Goal: Transaction & Acquisition: Download file/media

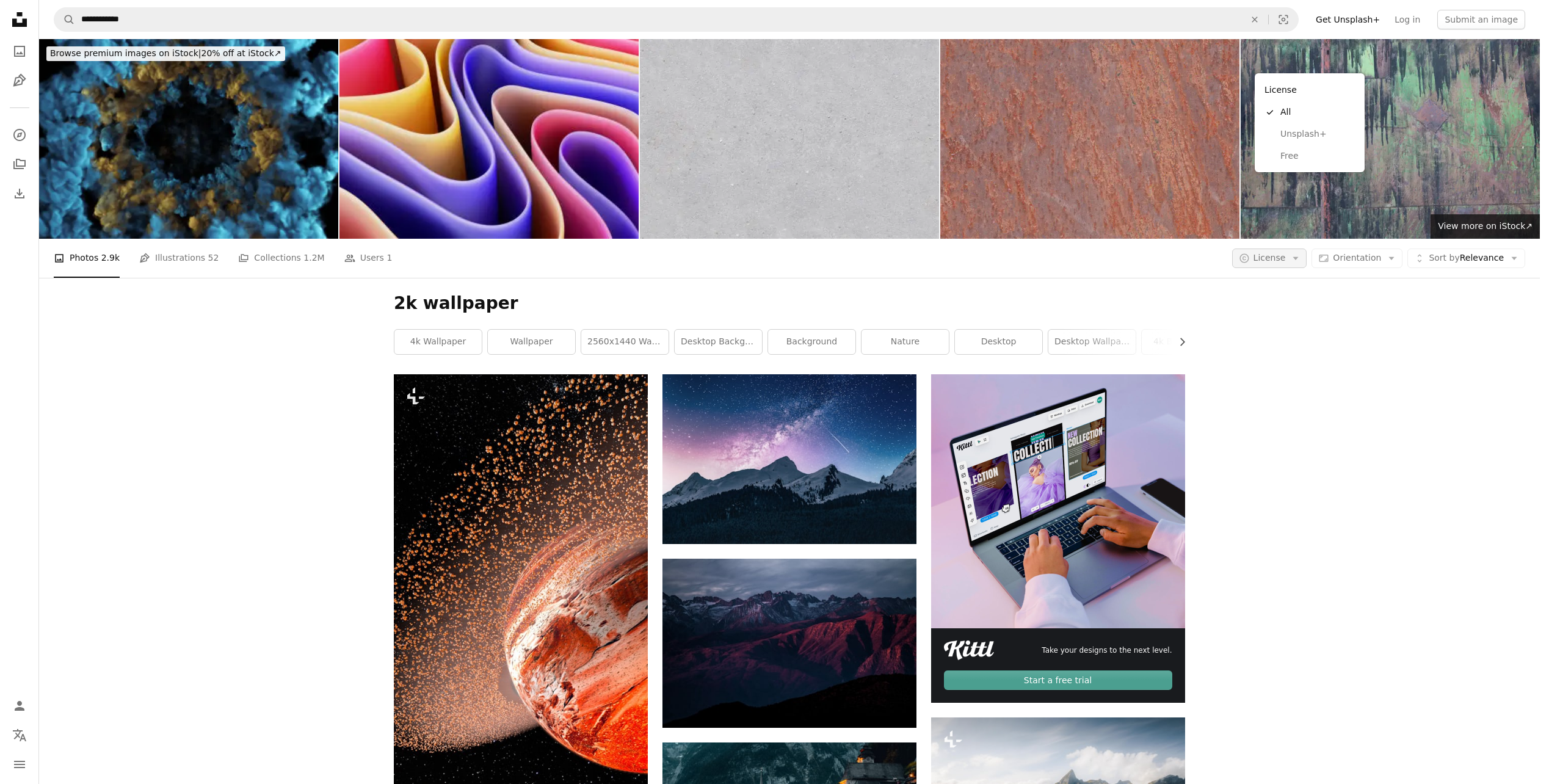
click at [1286, 253] on span "License" at bounding box center [1270, 257] width 33 height 10
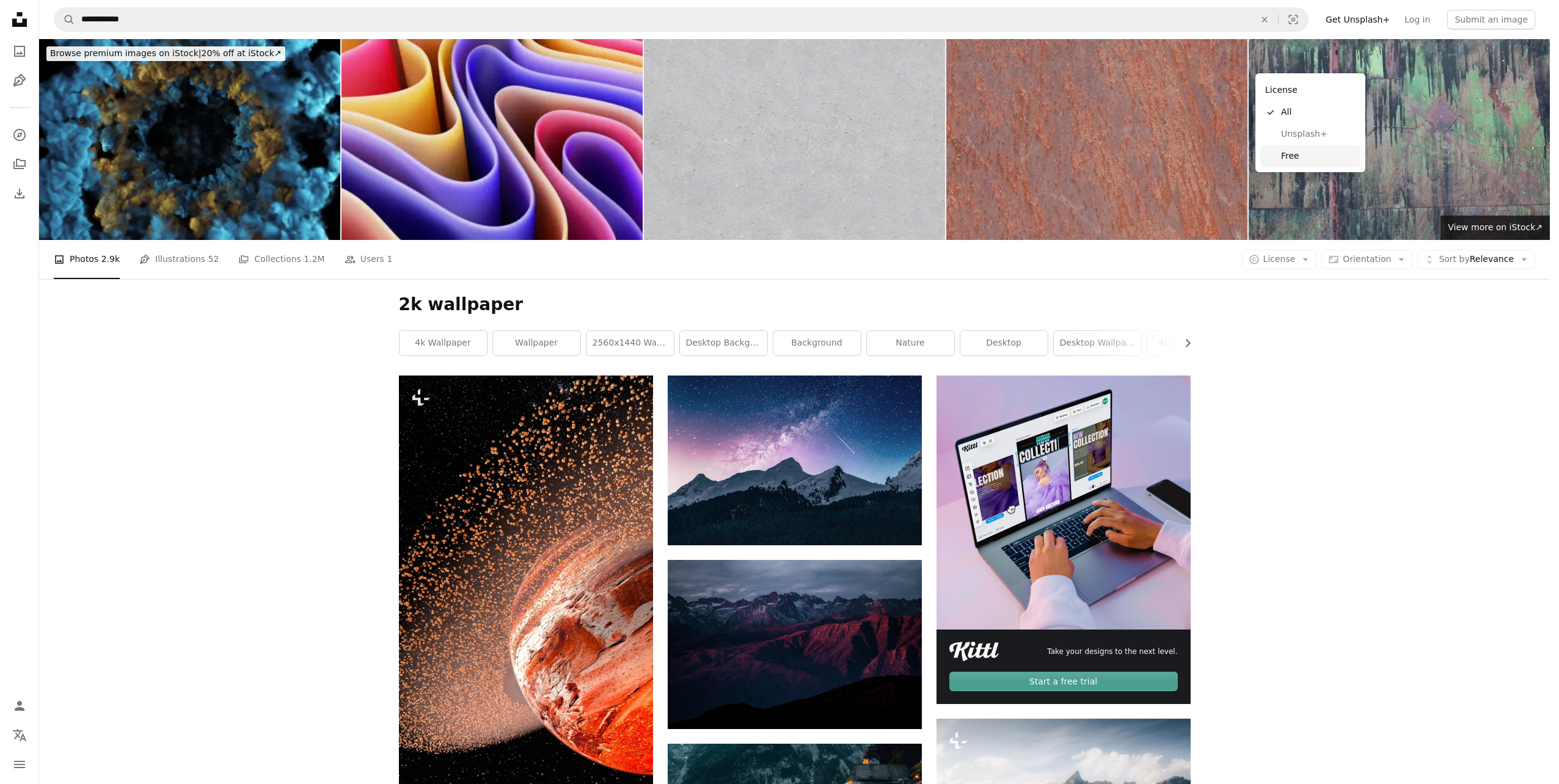
click at [1297, 155] on span "Free" at bounding box center [1318, 156] width 74 height 12
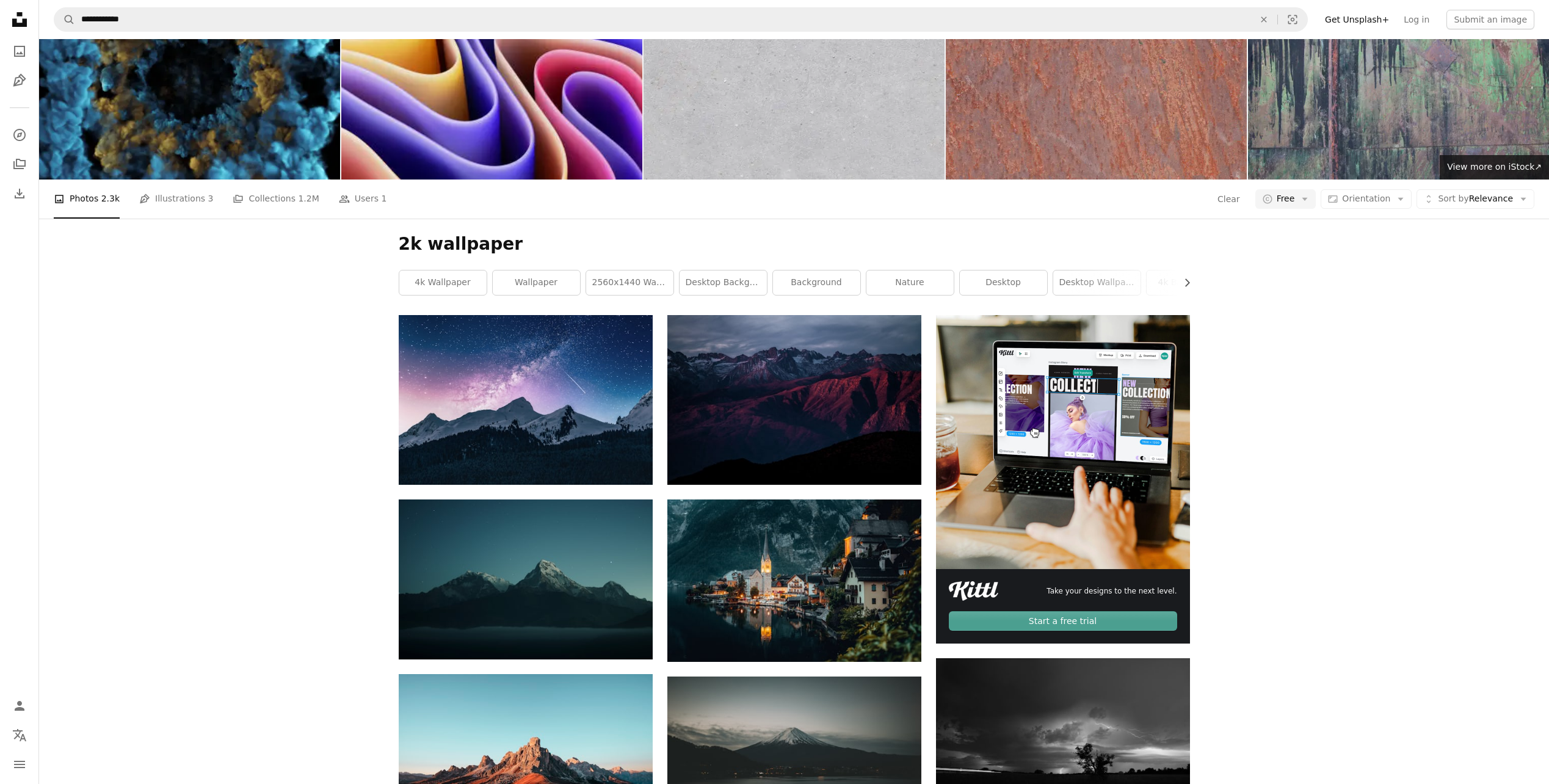
scroll to position [61, 0]
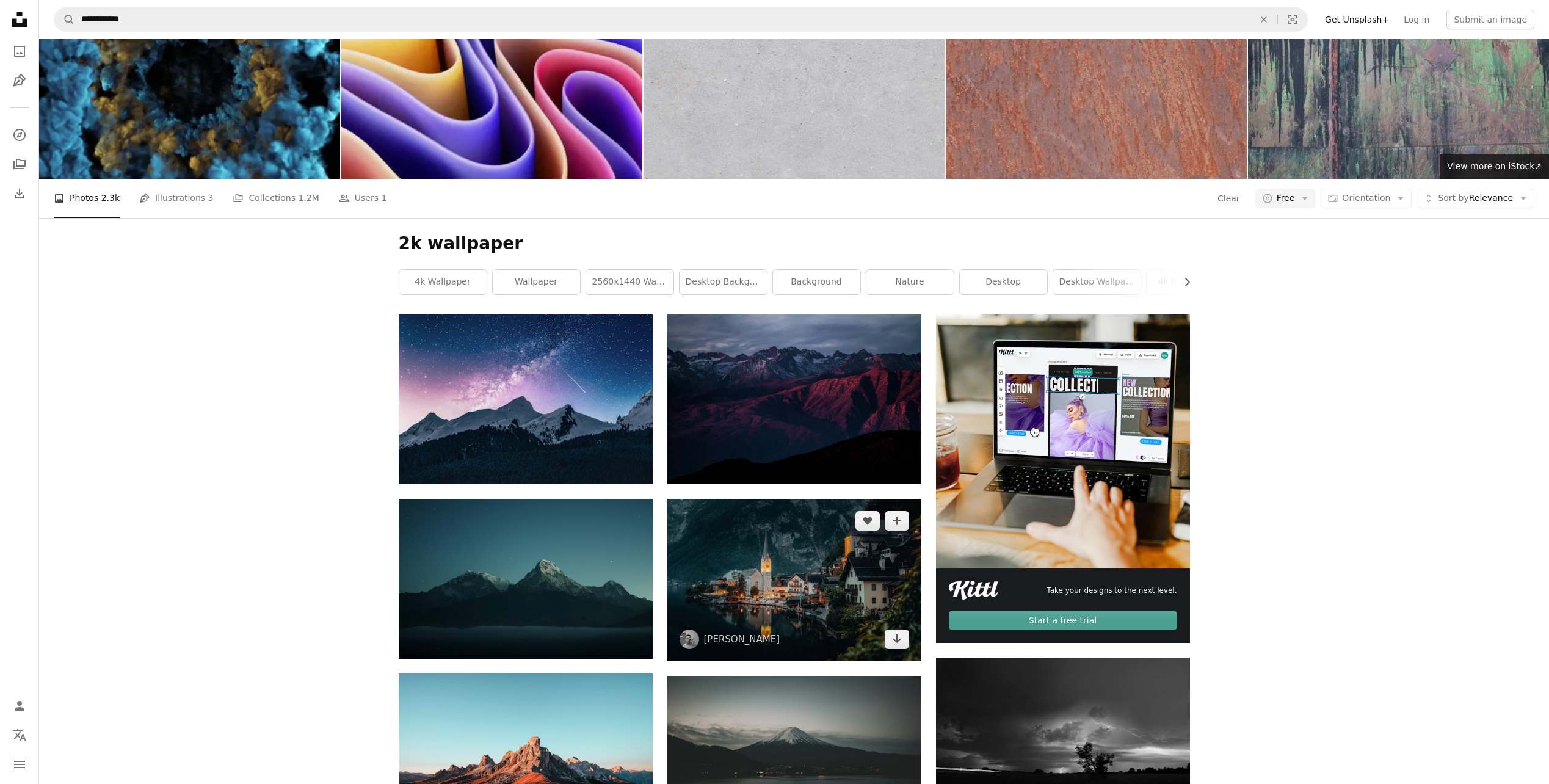
click at [799, 499] on img at bounding box center [794, 579] width 254 height 162
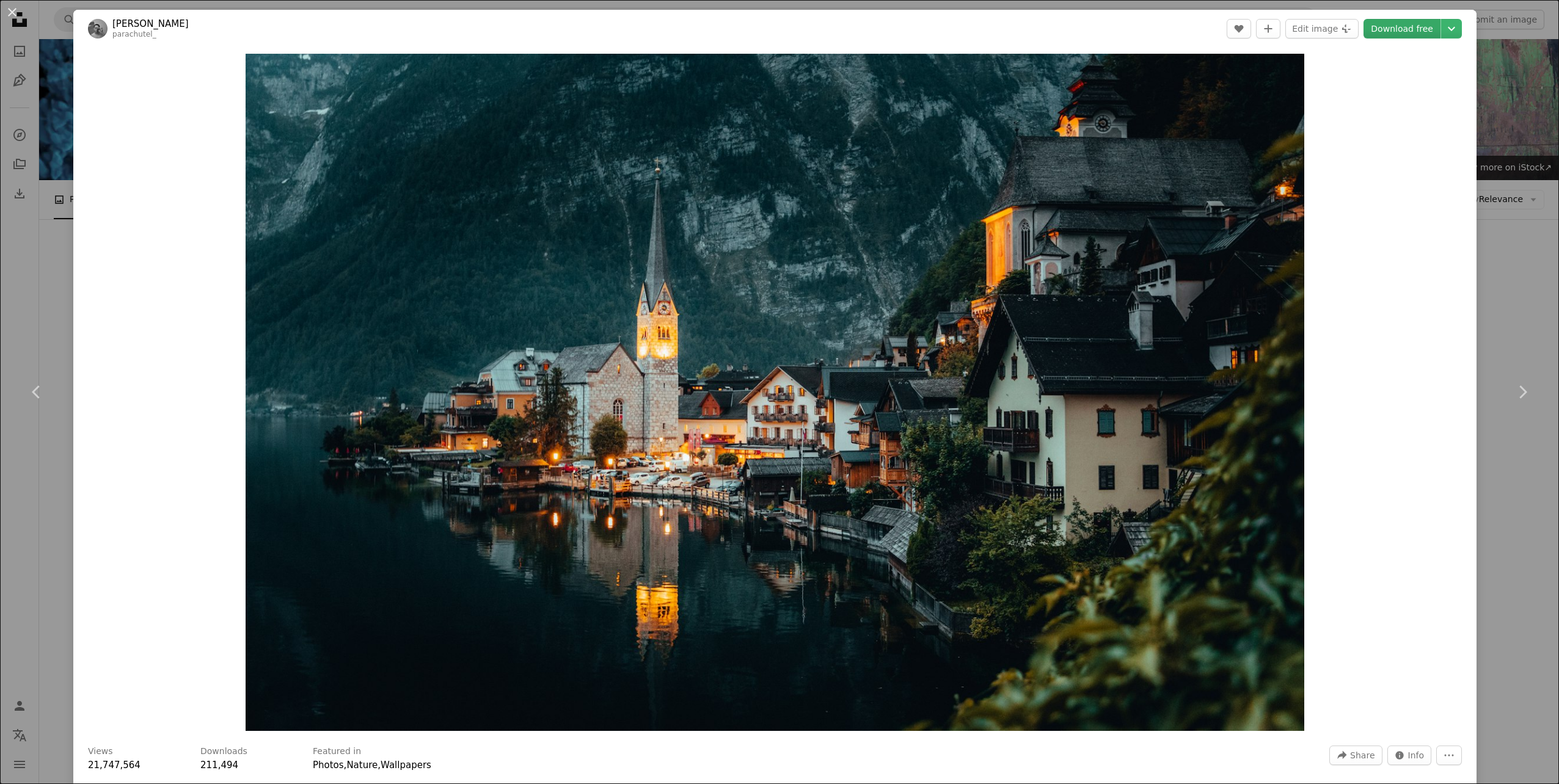
click at [1400, 36] on link "Download free" at bounding box center [1401, 29] width 77 height 20
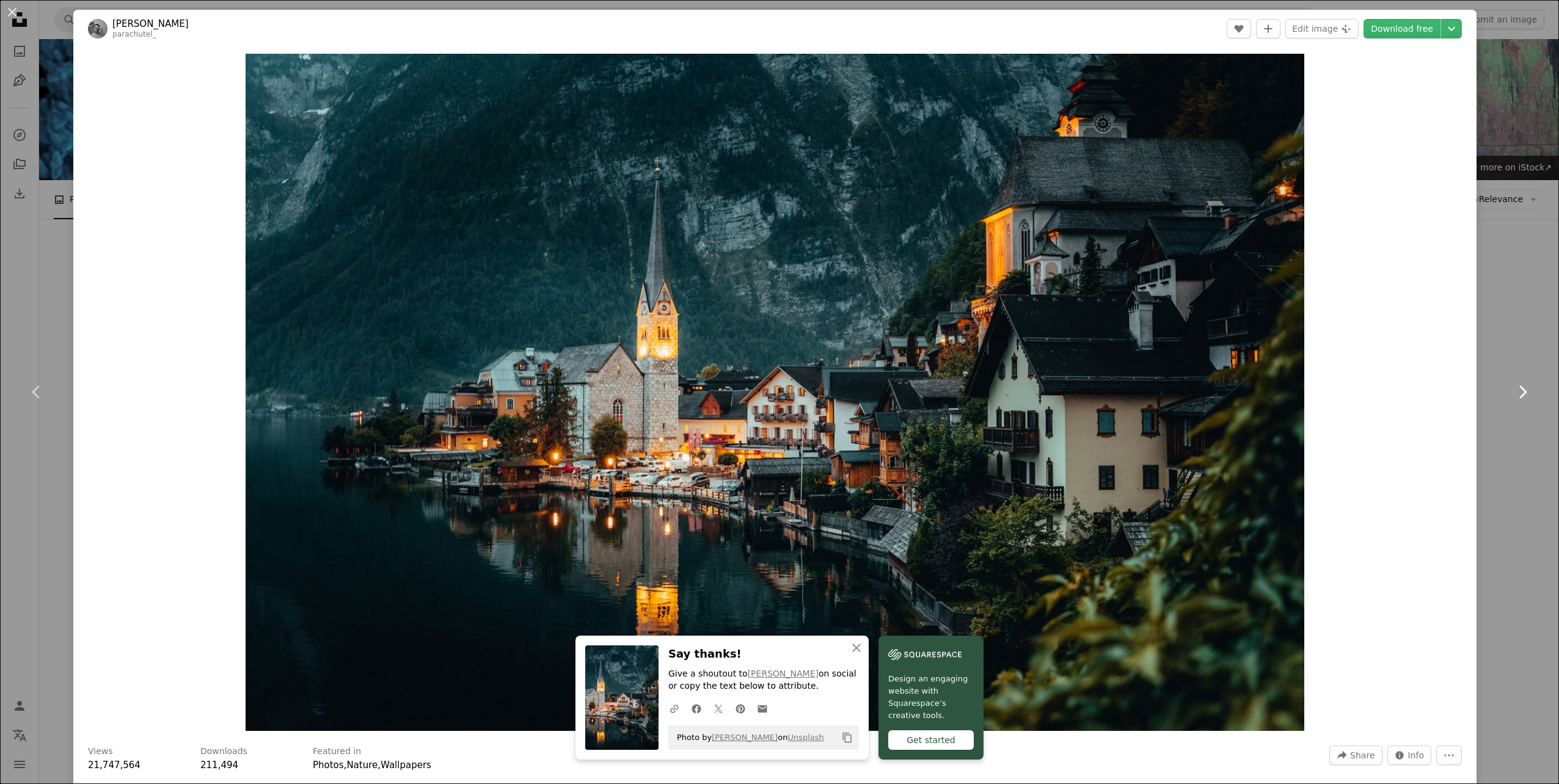
click at [1518, 379] on link "Chevron right" at bounding box center [1522, 391] width 73 height 117
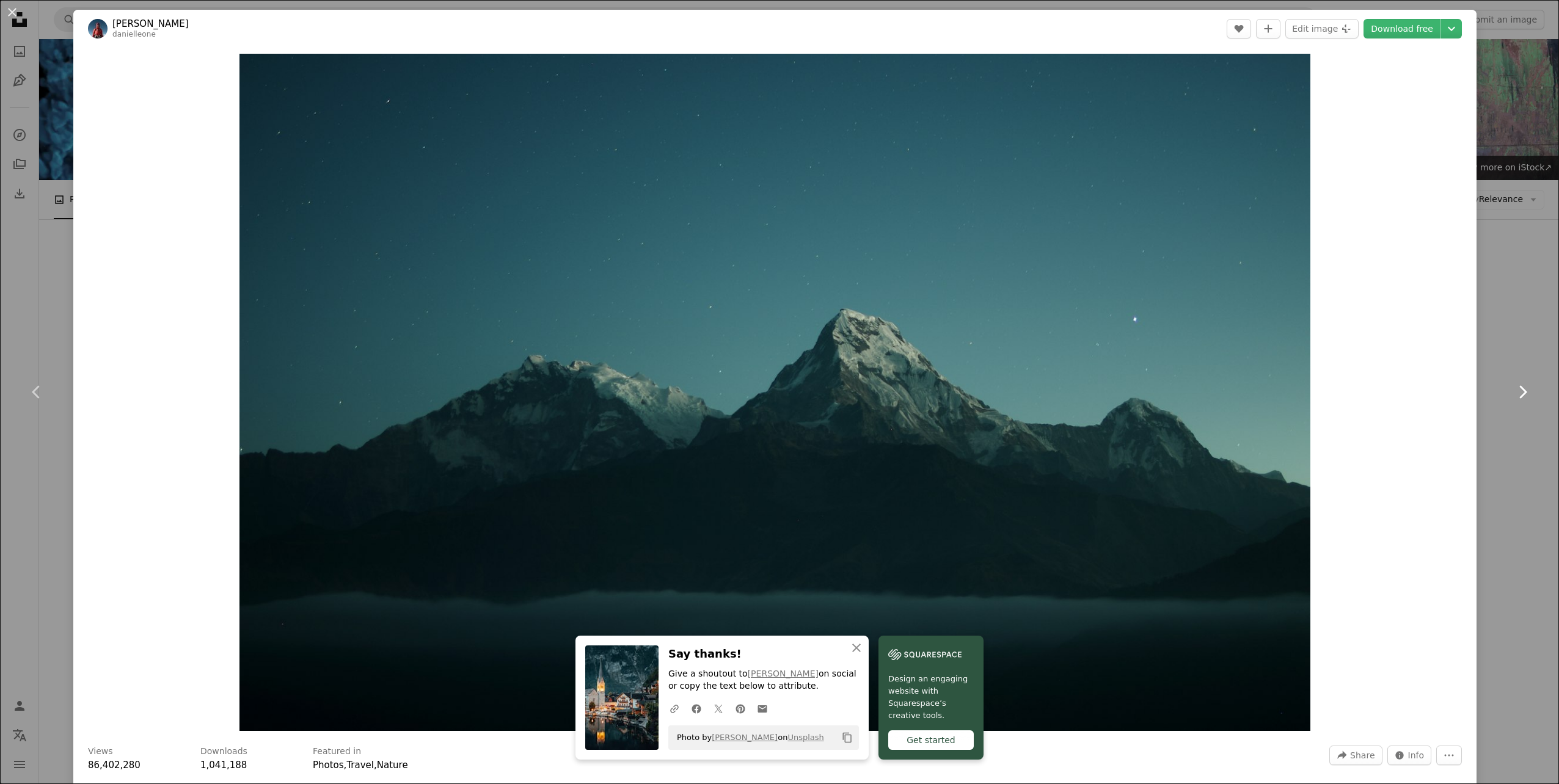
click at [1518, 379] on link "Chevron right" at bounding box center [1522, 391] width 73 height 117
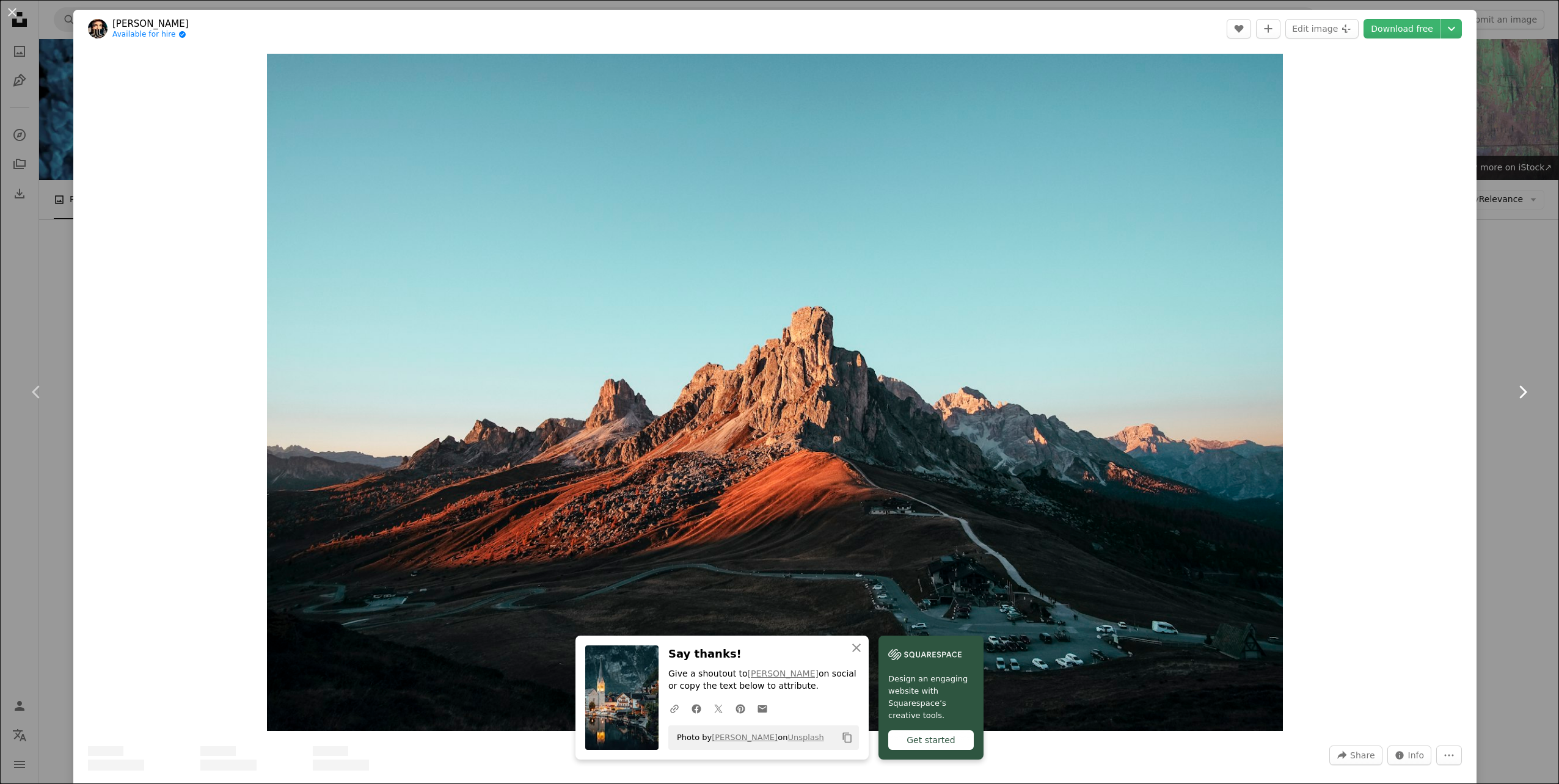
click at [1517, 380] on link "Chevron right" at bounding box center [1522, 391] width 73 height 117
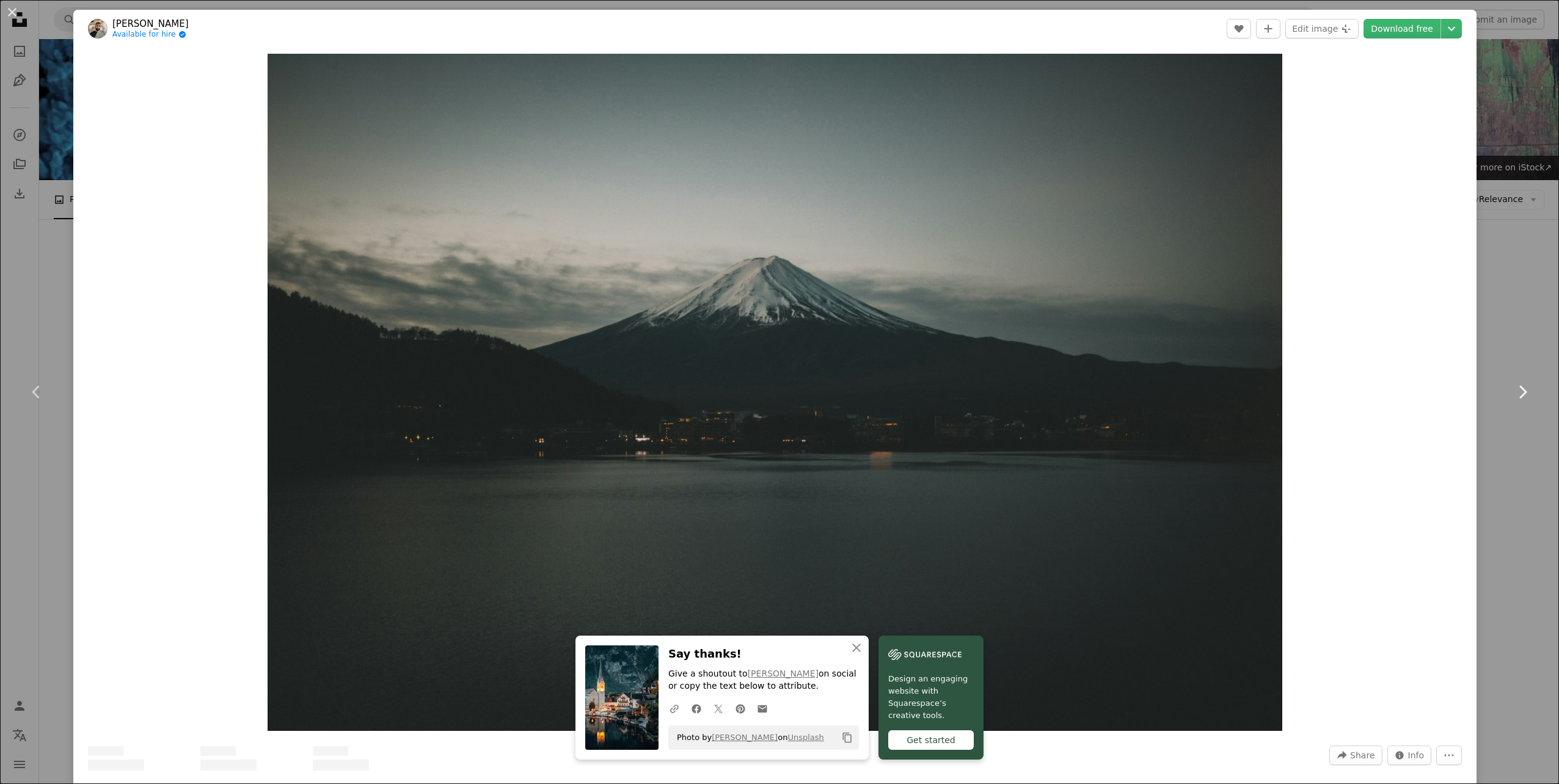
click at [1517, 380] on link "Chevron right" at bounding box center [1522, 391] width 73 height 117
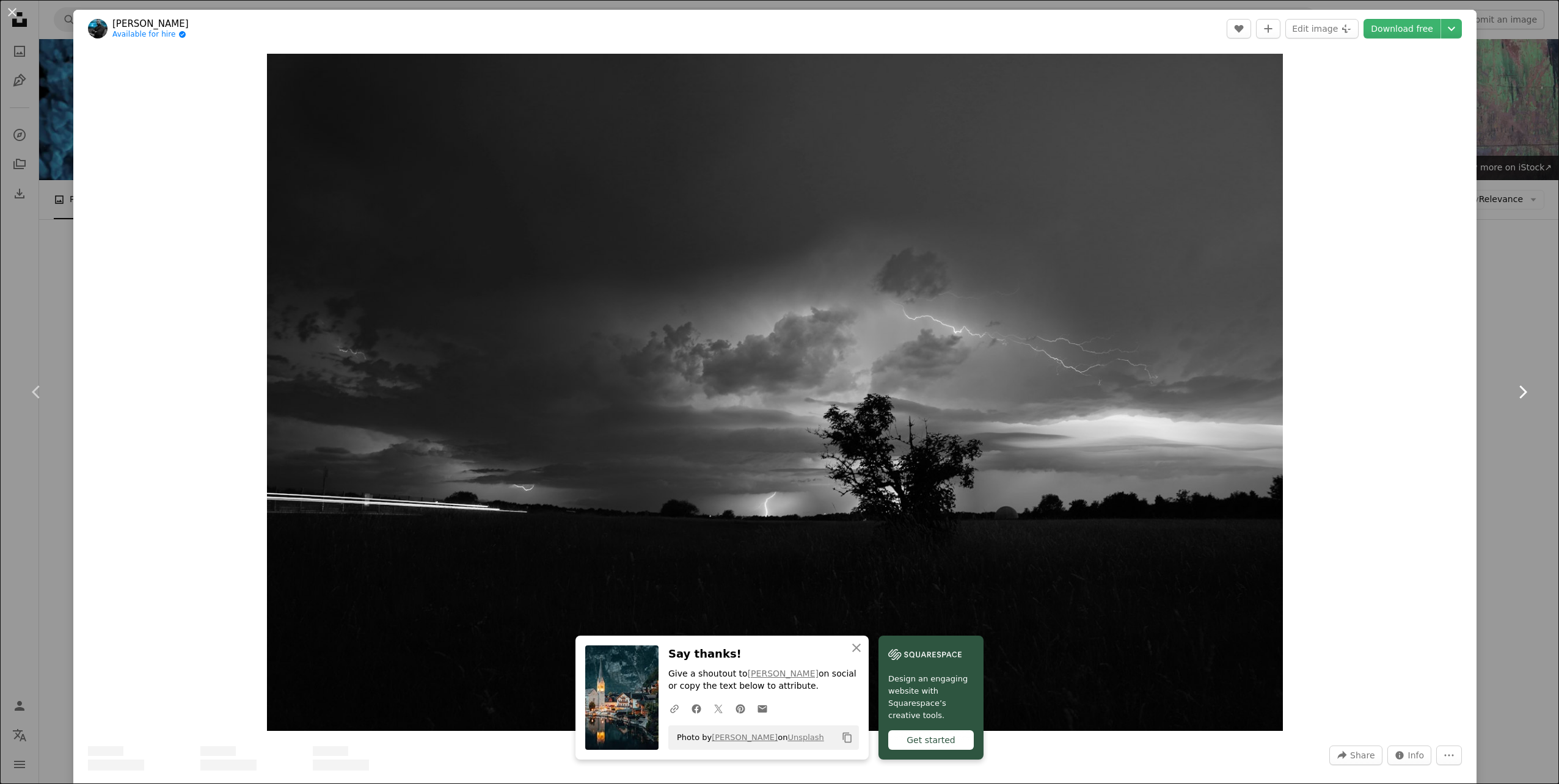
click at [1517, 380] on link "Chevron right" at bounding box center [1522, 391] width 73 height 117
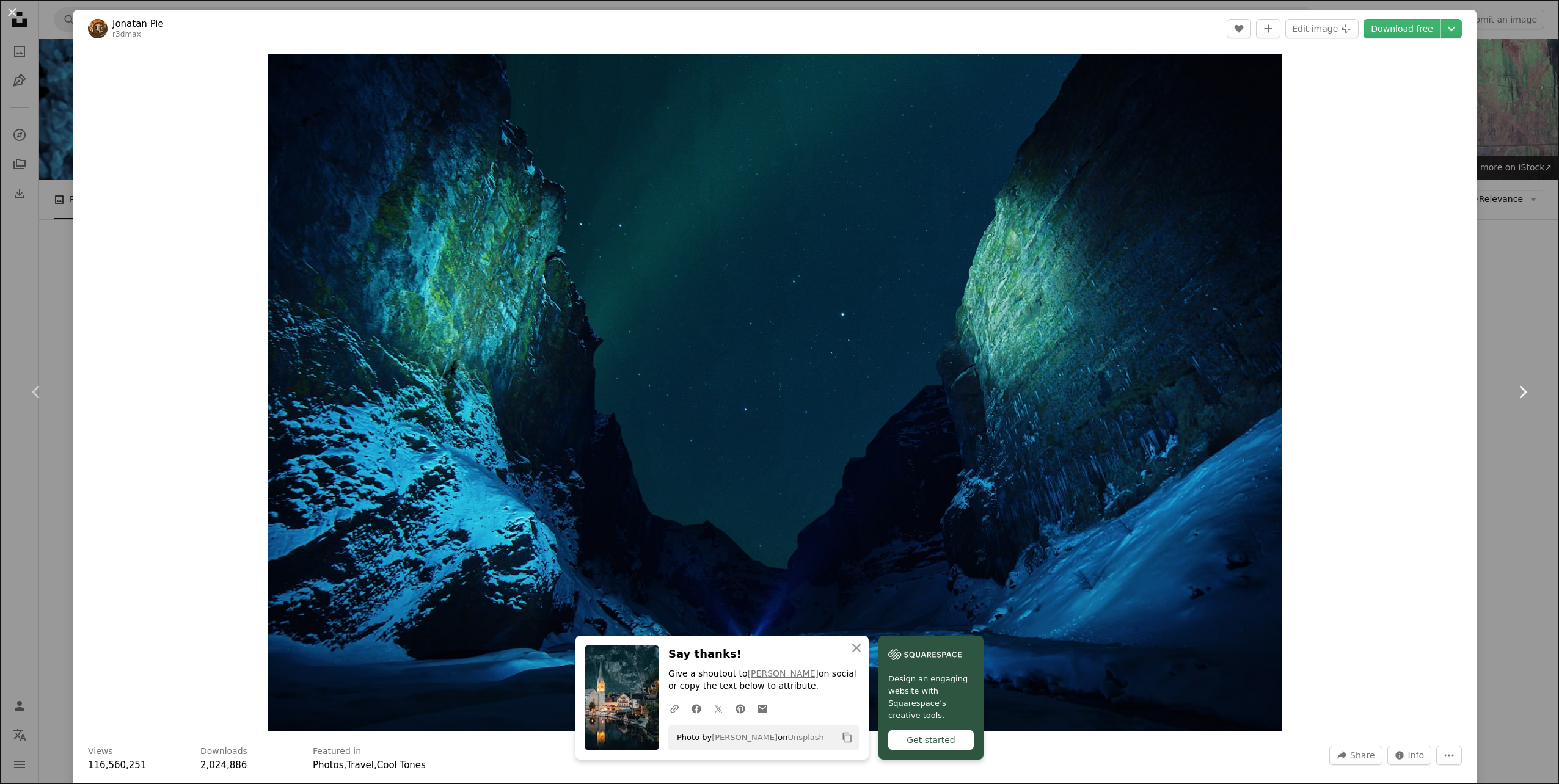
click at [1517, 380] on link "Chevron right" at bounding box center [1522, 391] width 73 height 117
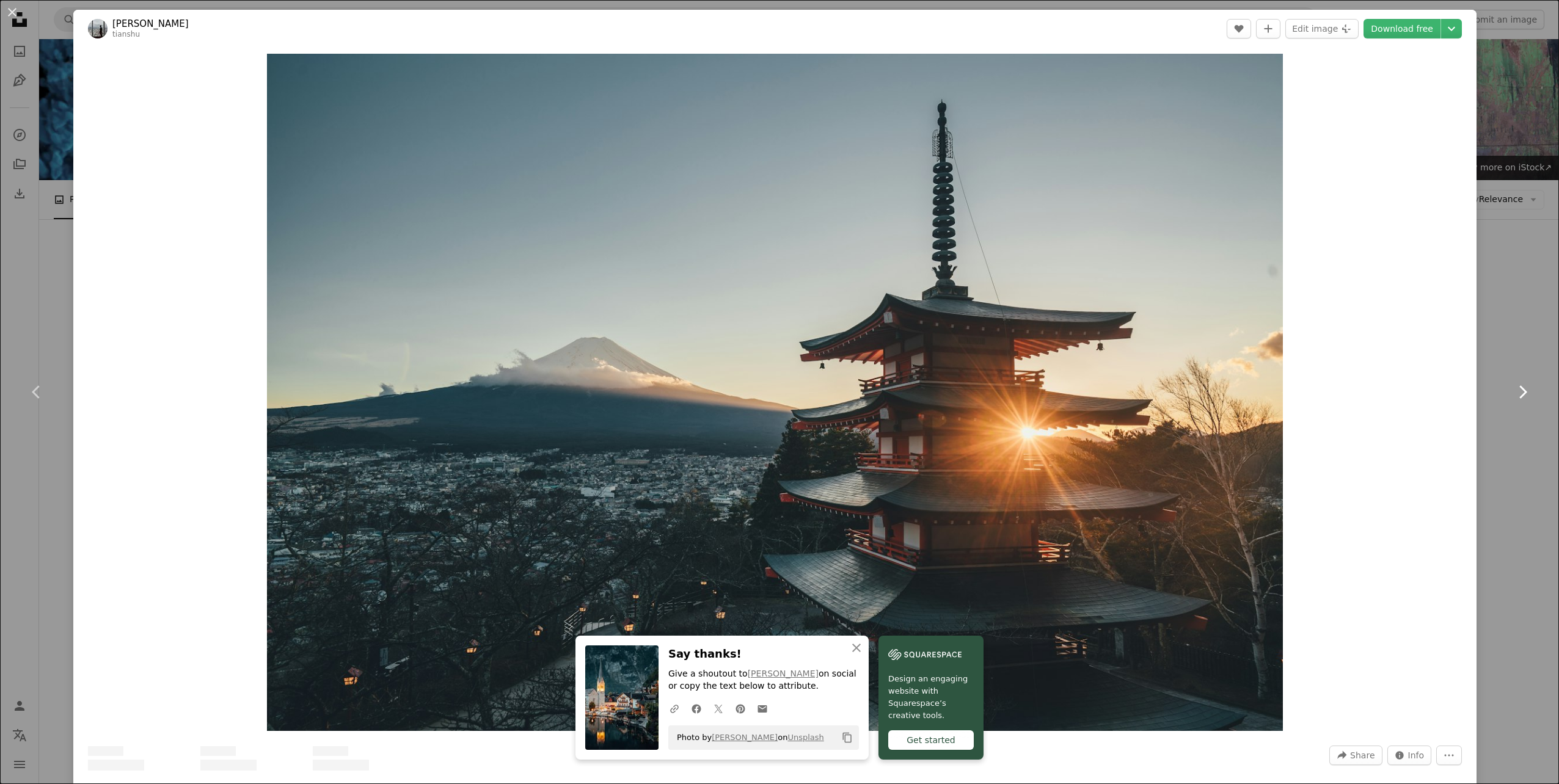
click at [1517, 380] on link "Chevron right" at bounding box center [1522, 391] width 73 height 117
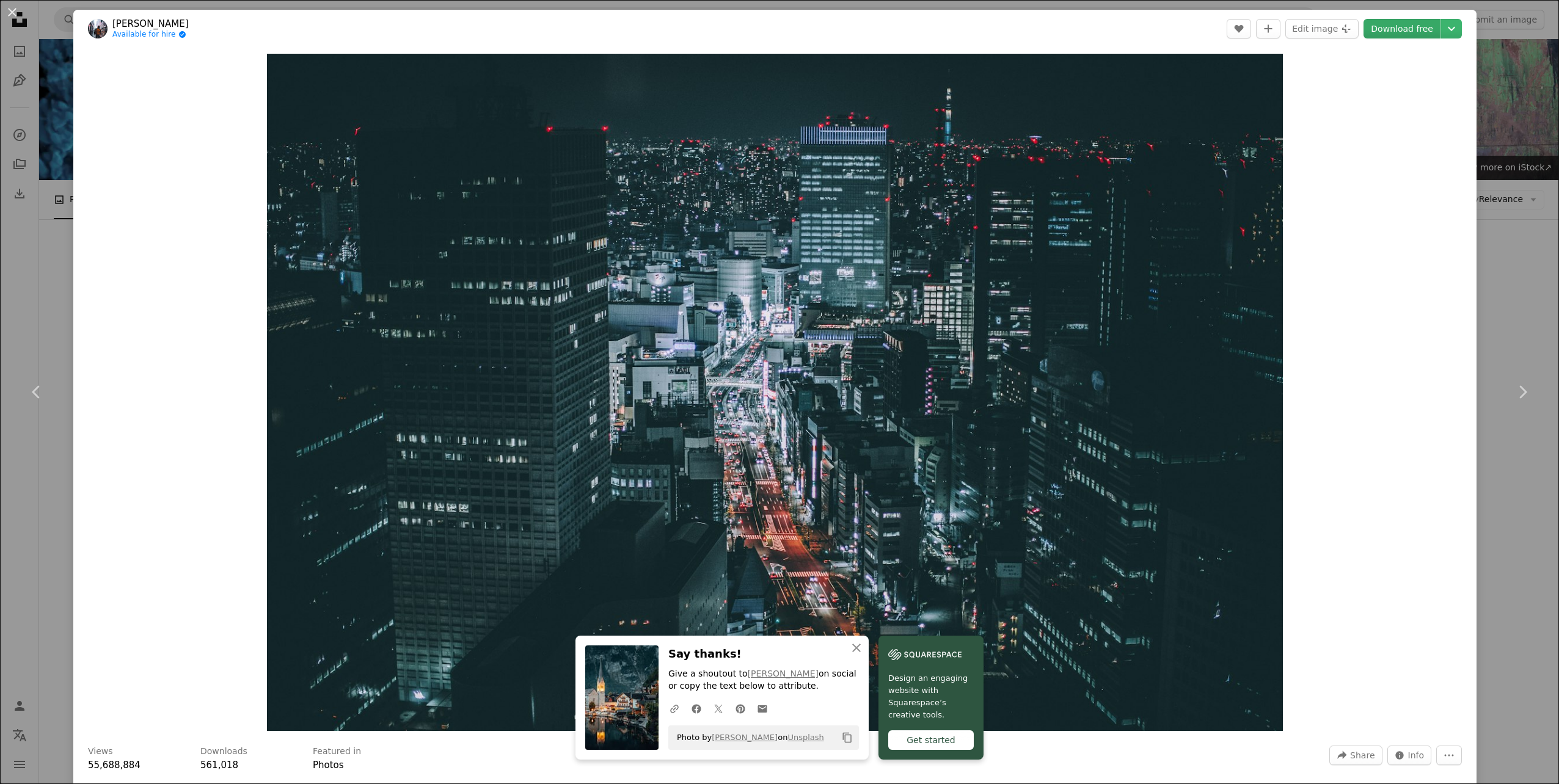
click at [1423, 20] on link "Download free" at bounding box center [1401, 29] width 77 height 20
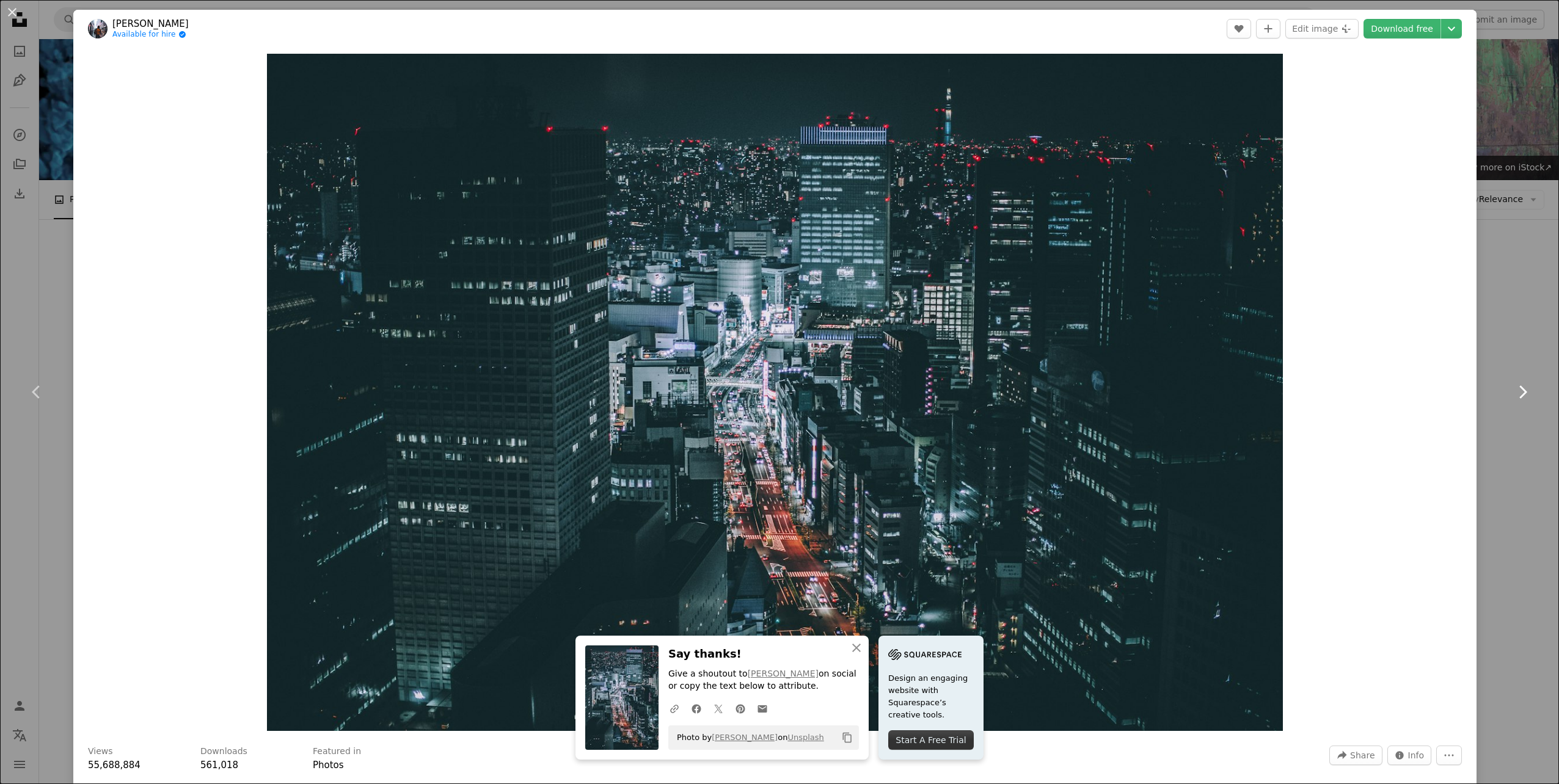
click at [1517, 390] on icon "Chevron right" at bounding box center [1523, 392] width 20 height 20
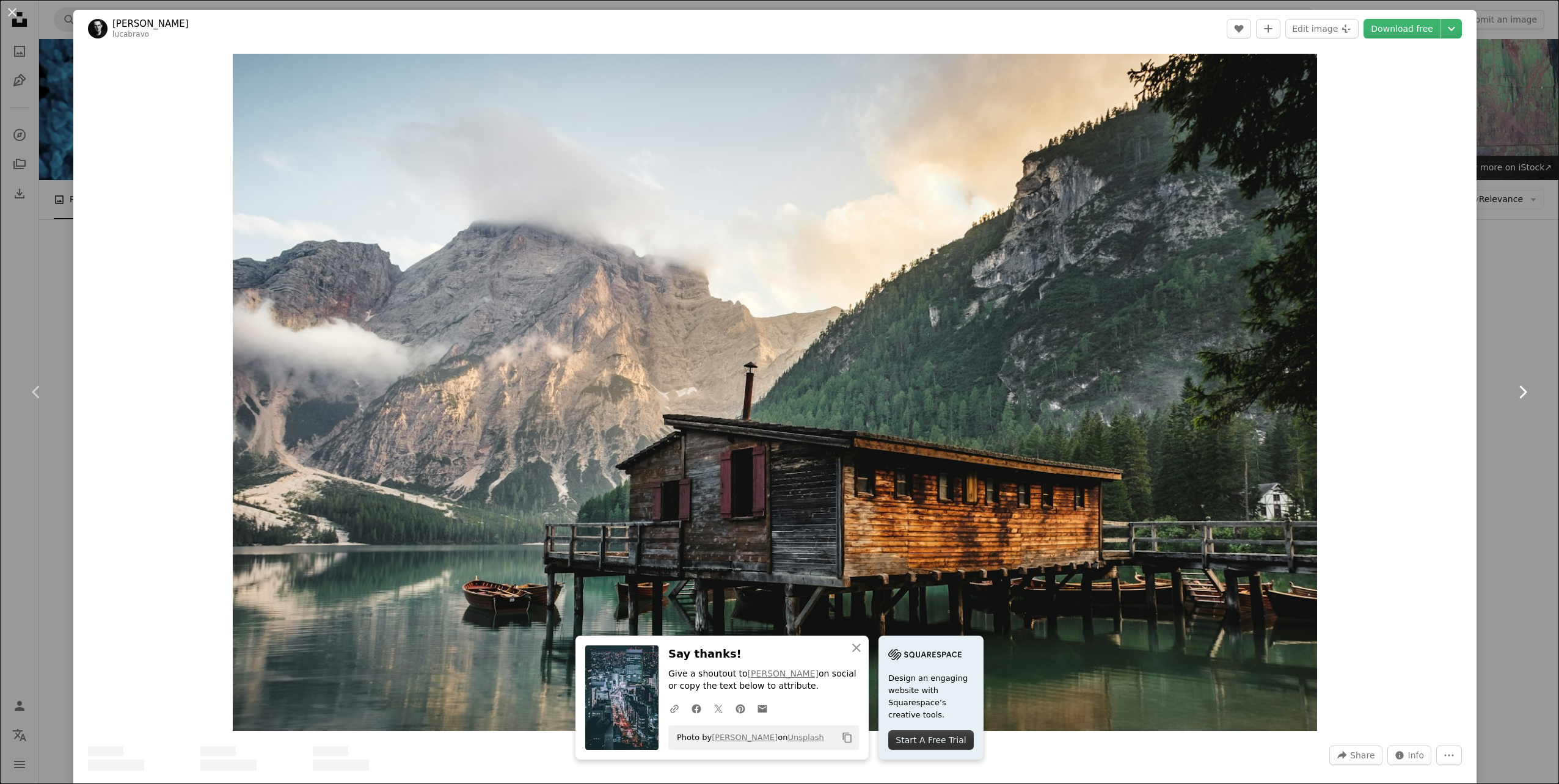
click at [1514, 392] on icon "Chevron right" at bounding box center [1523, 392] width 20 height 20
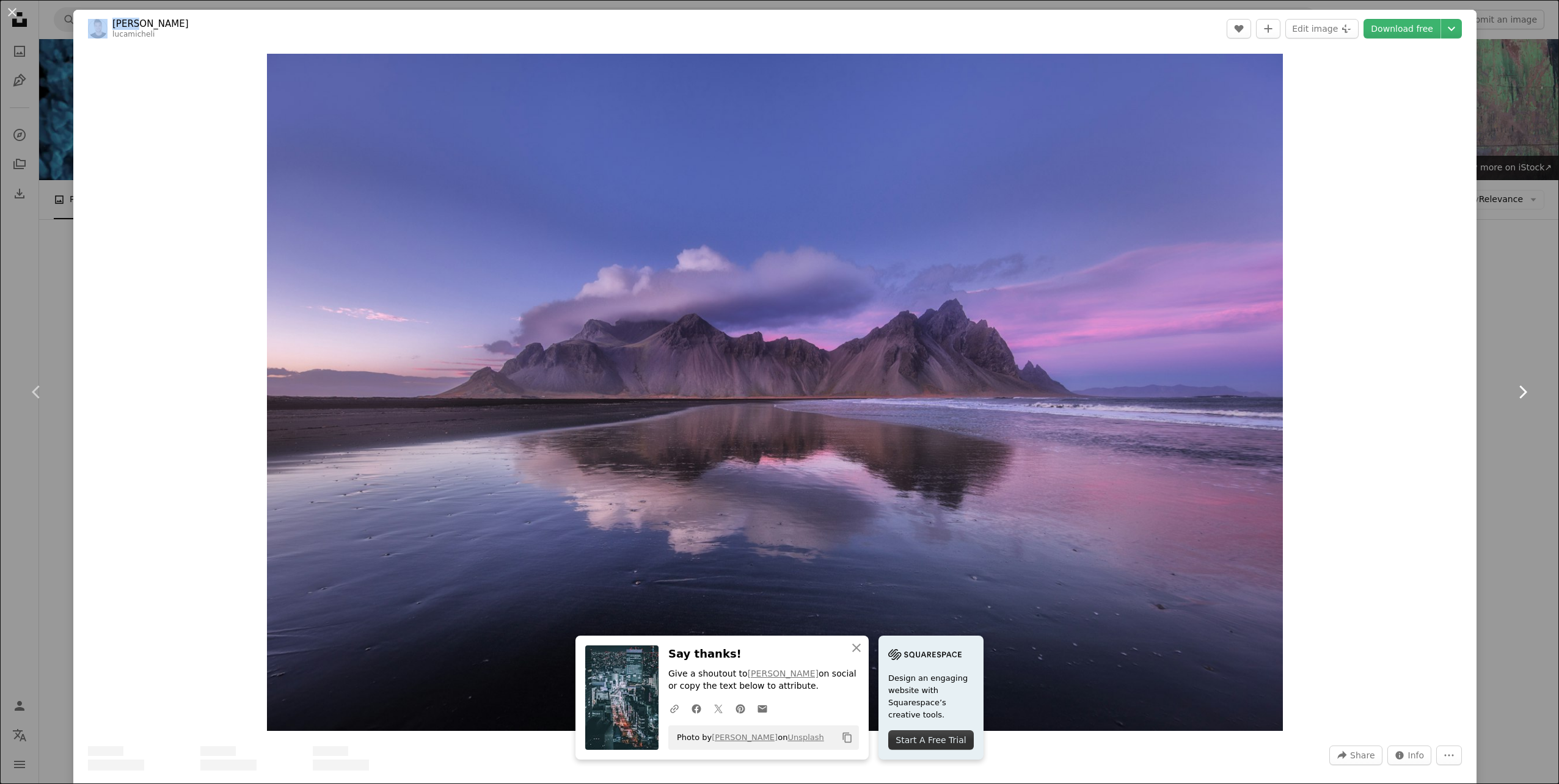
click at [1514, 392] on icon "Chevron right" at bounding box center [1523, 392] width 20 height 20
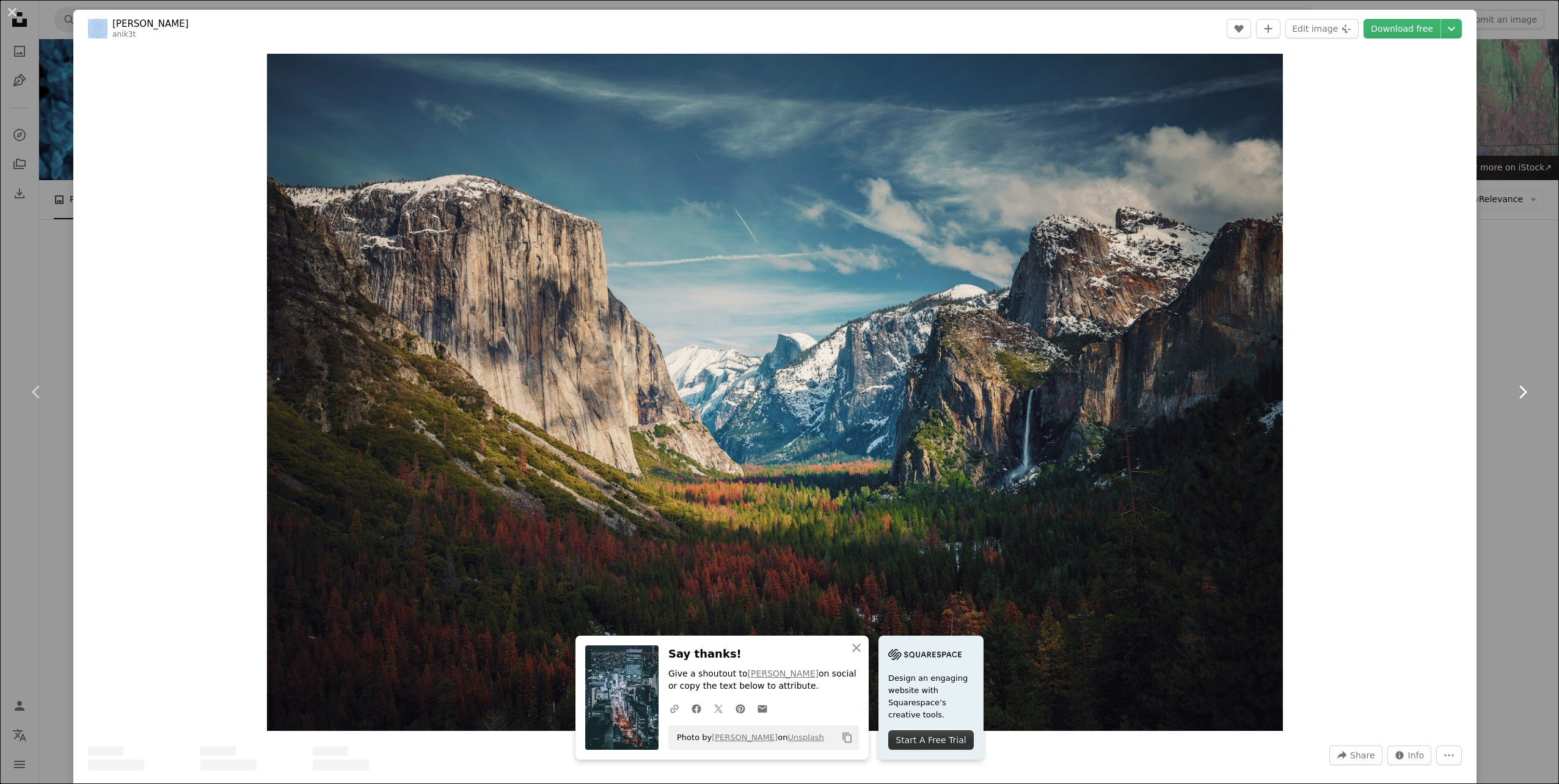
click at [1514, 392] on icon "Chevron right" at bounding box center [1523, 392] width 20 height 20
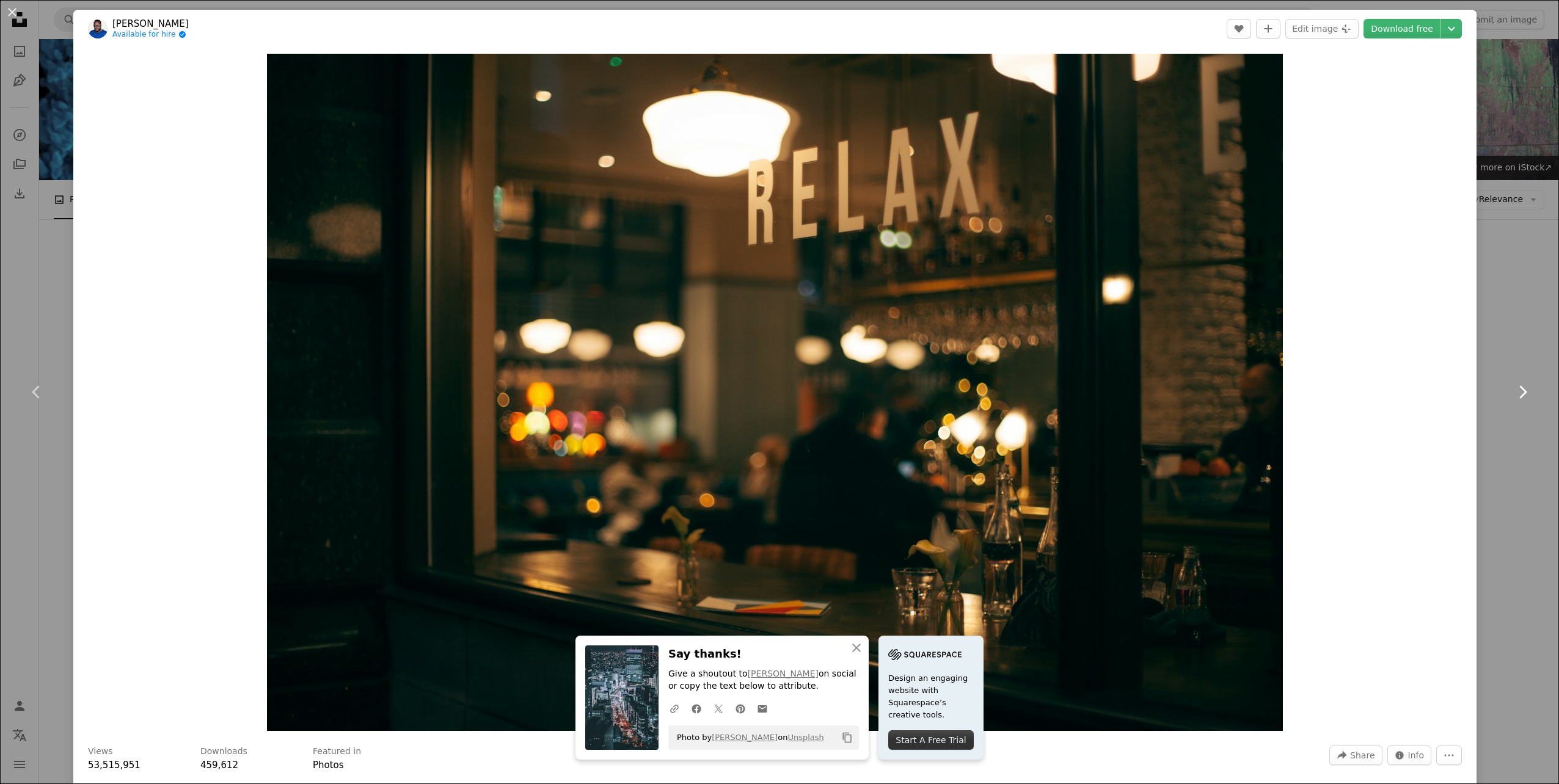
click at [1514, 392] on icon "Chevron right" at bounding box center [1523, 392] width 20 height 20
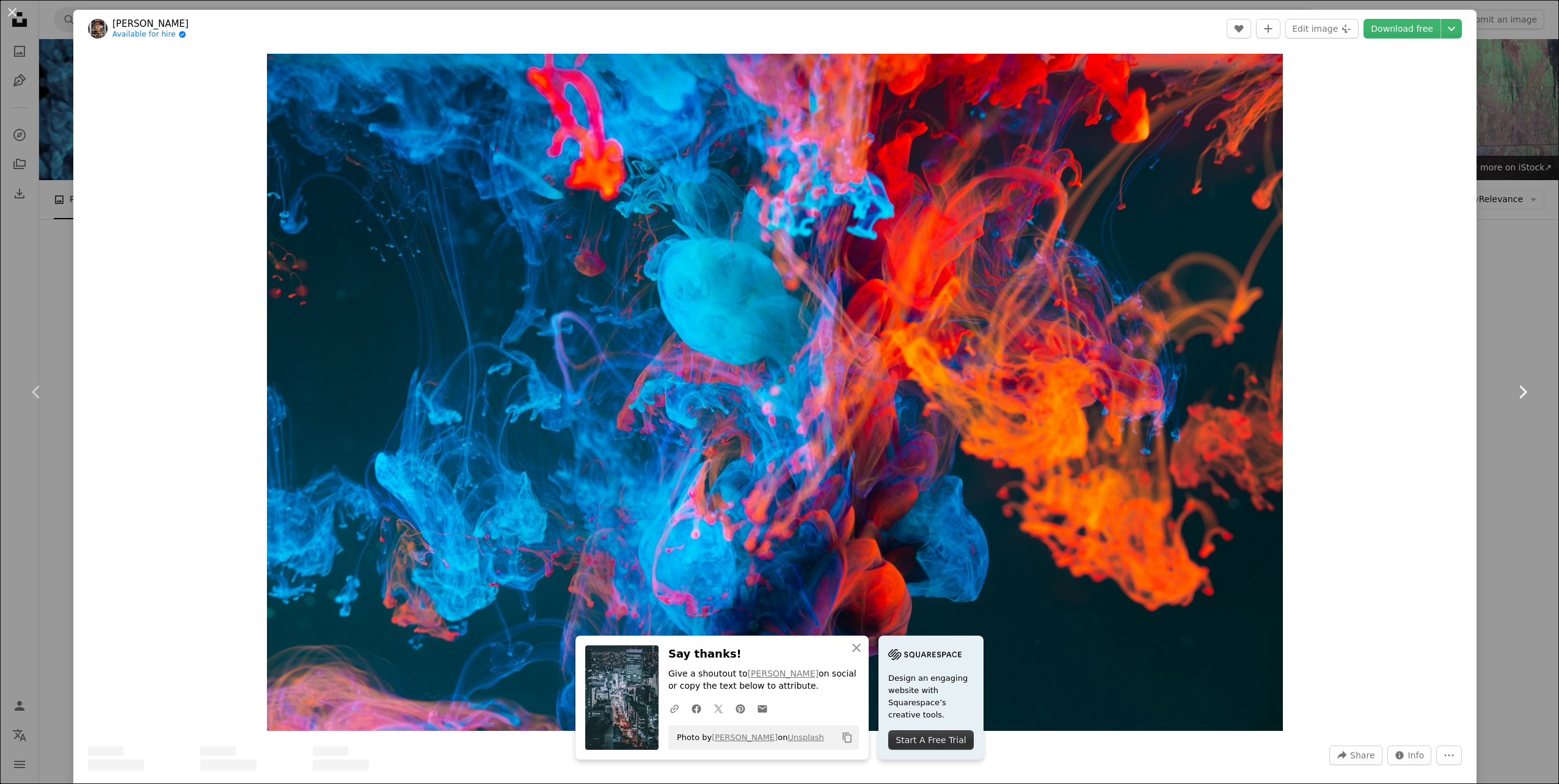
click at [1514, 392] on icon "Chevron right" at bounding box center [1523, 392] width 20 height 20
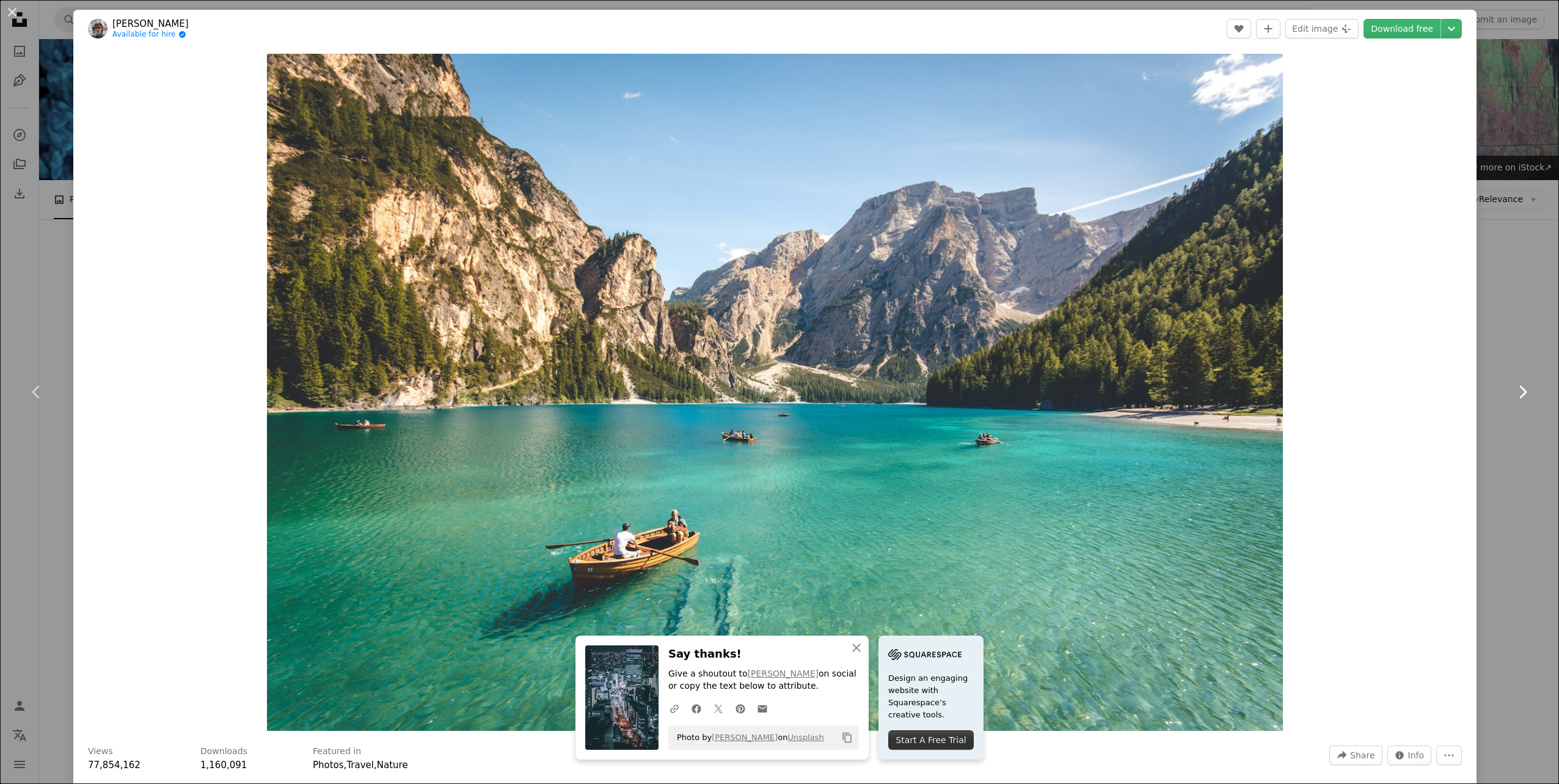
click at [1521, 389] on icon "Chevron right" at bounding box center [1523, 392] width 20 height 20
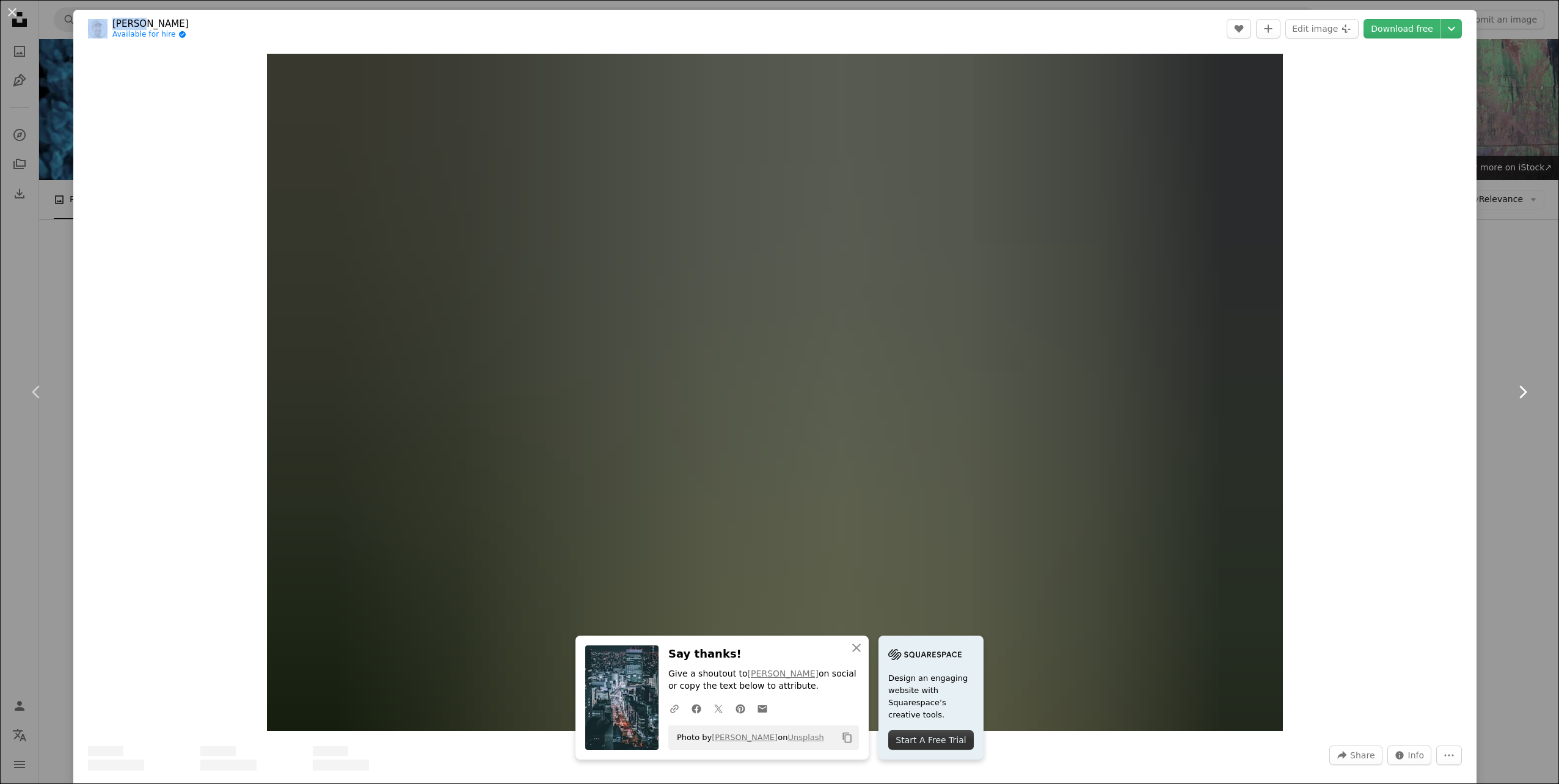
click at [1521, 389] on icon "Chevron right" at bounding box center [1523, 392] width 20 height 20
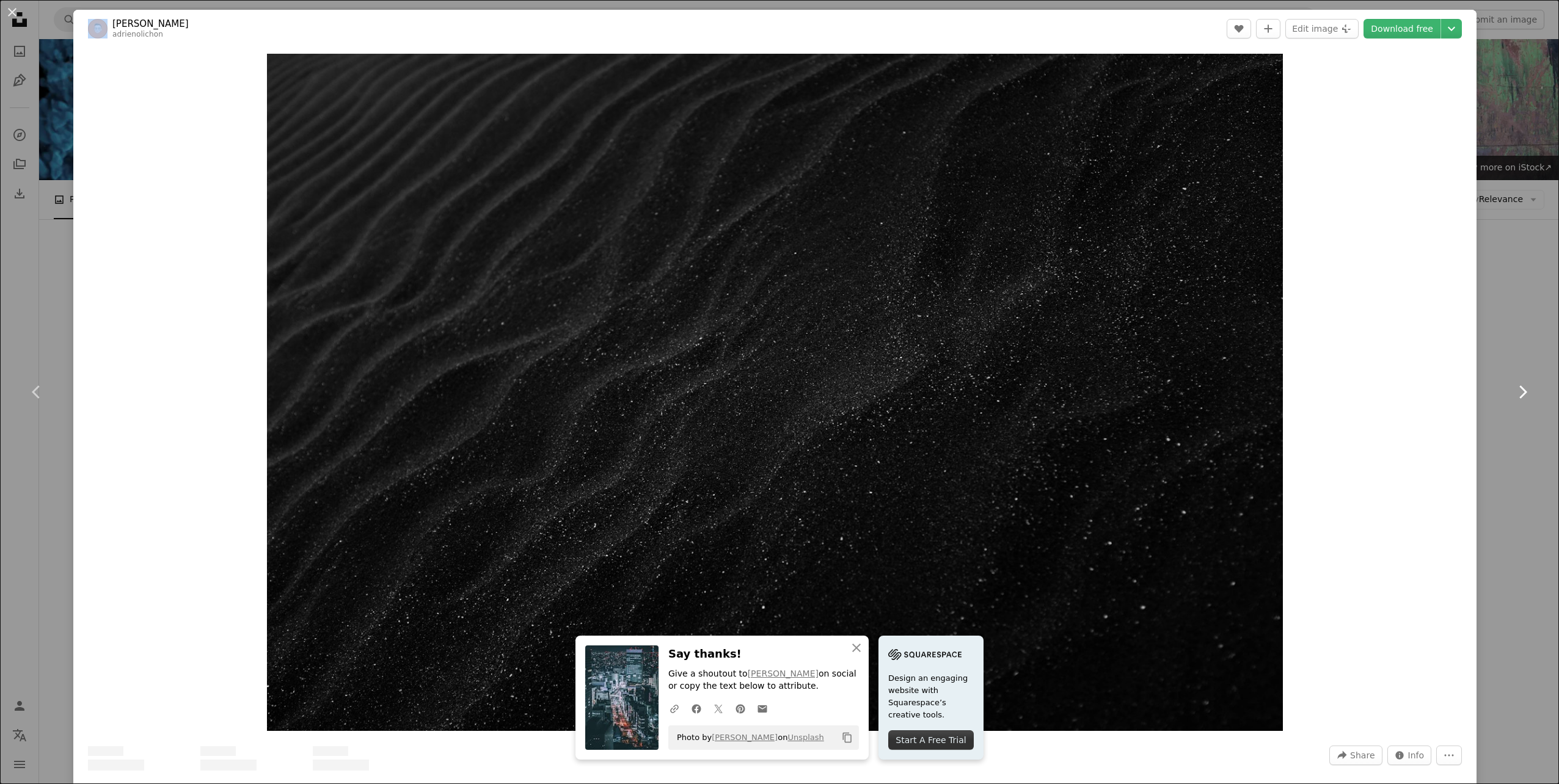
click at [1521, 389] on icon "Chevron right" at bounding box center [1523, 392] width 20 height 20
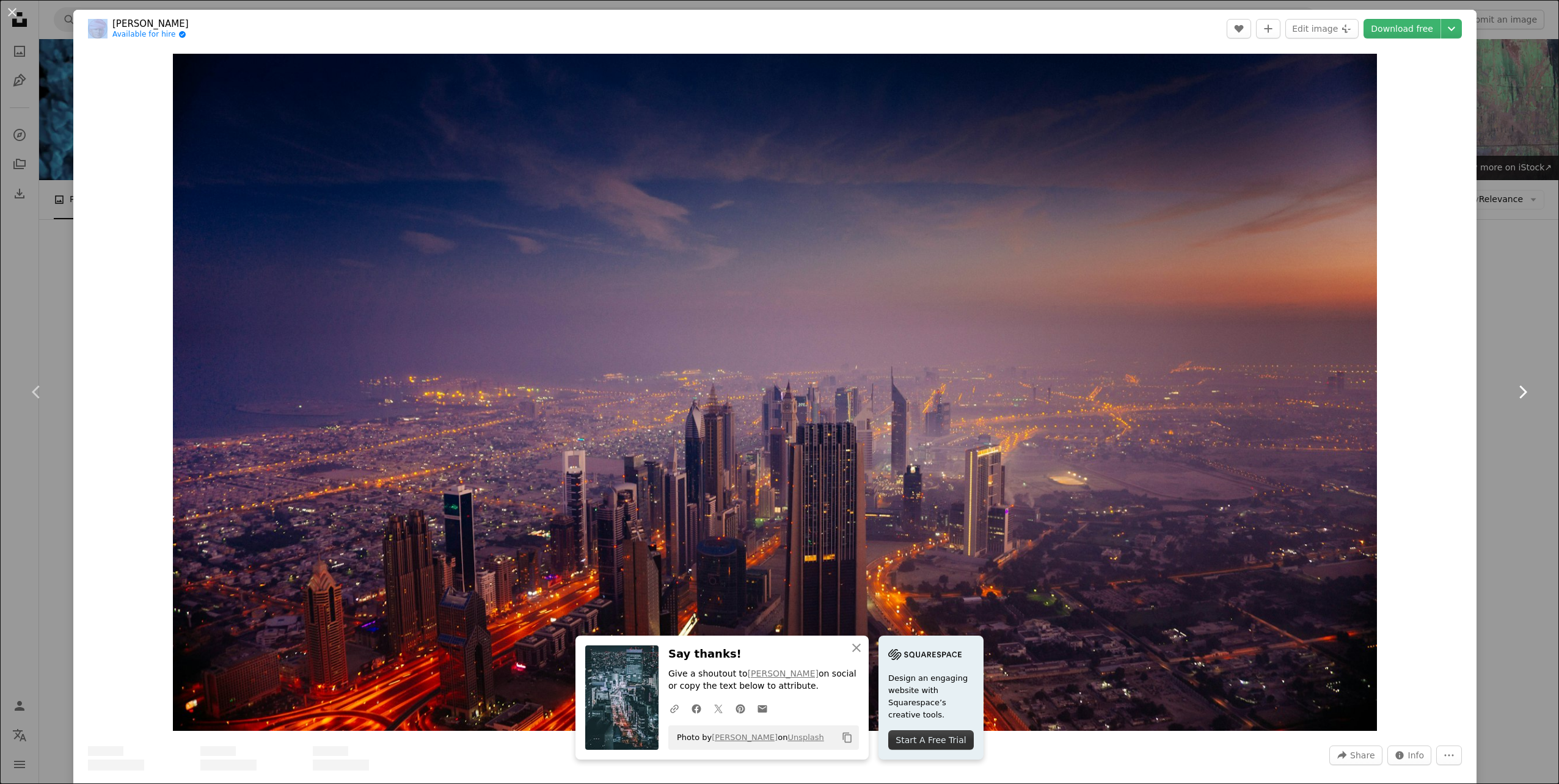
click at [1521, 389] on icon "Chevron right" at bounding box center [1523, 392] width 20 height 20
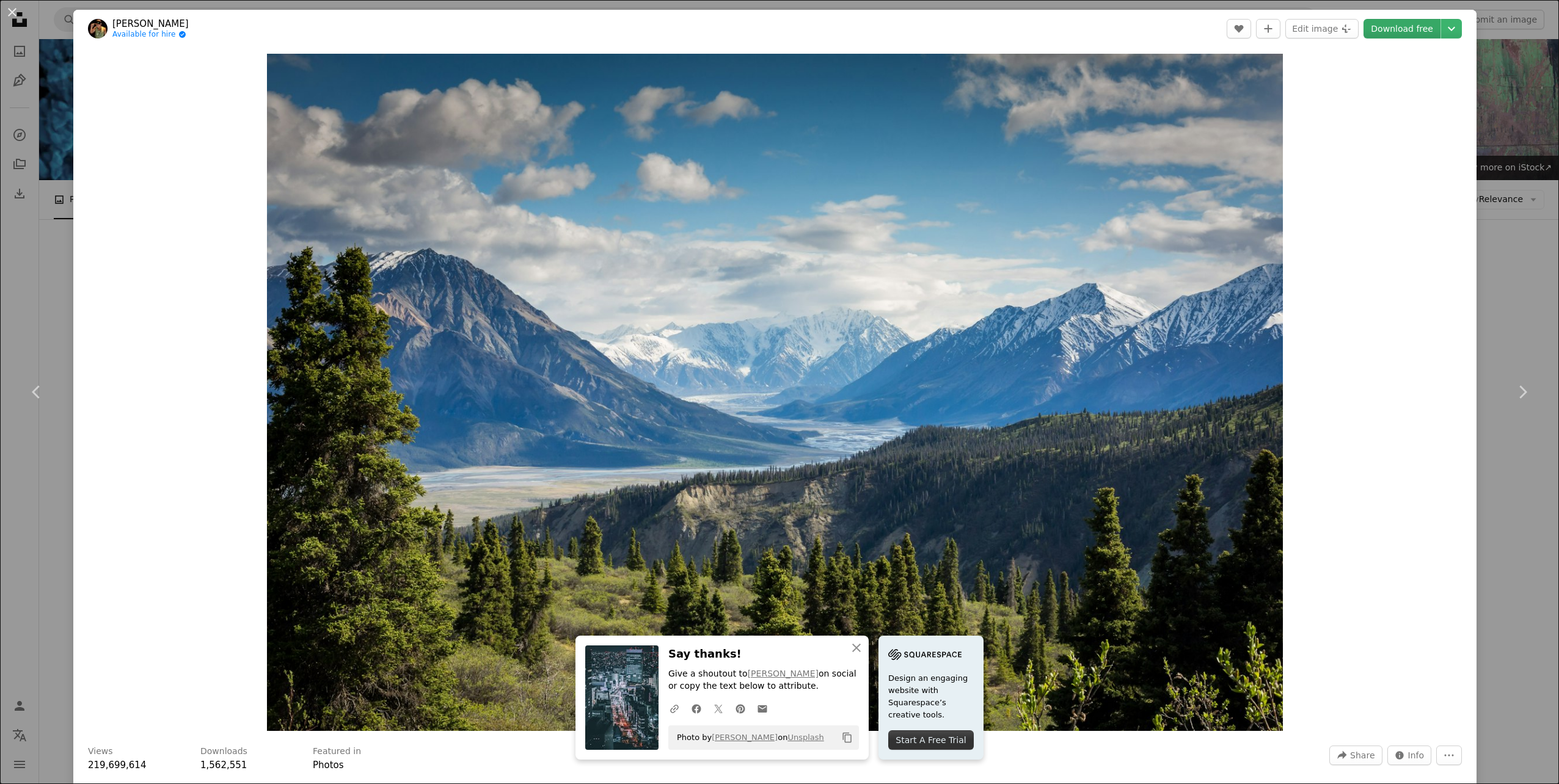
click at [1419, 23] on link "Download free" at bounding box center [1401, 29] width 77 height 20
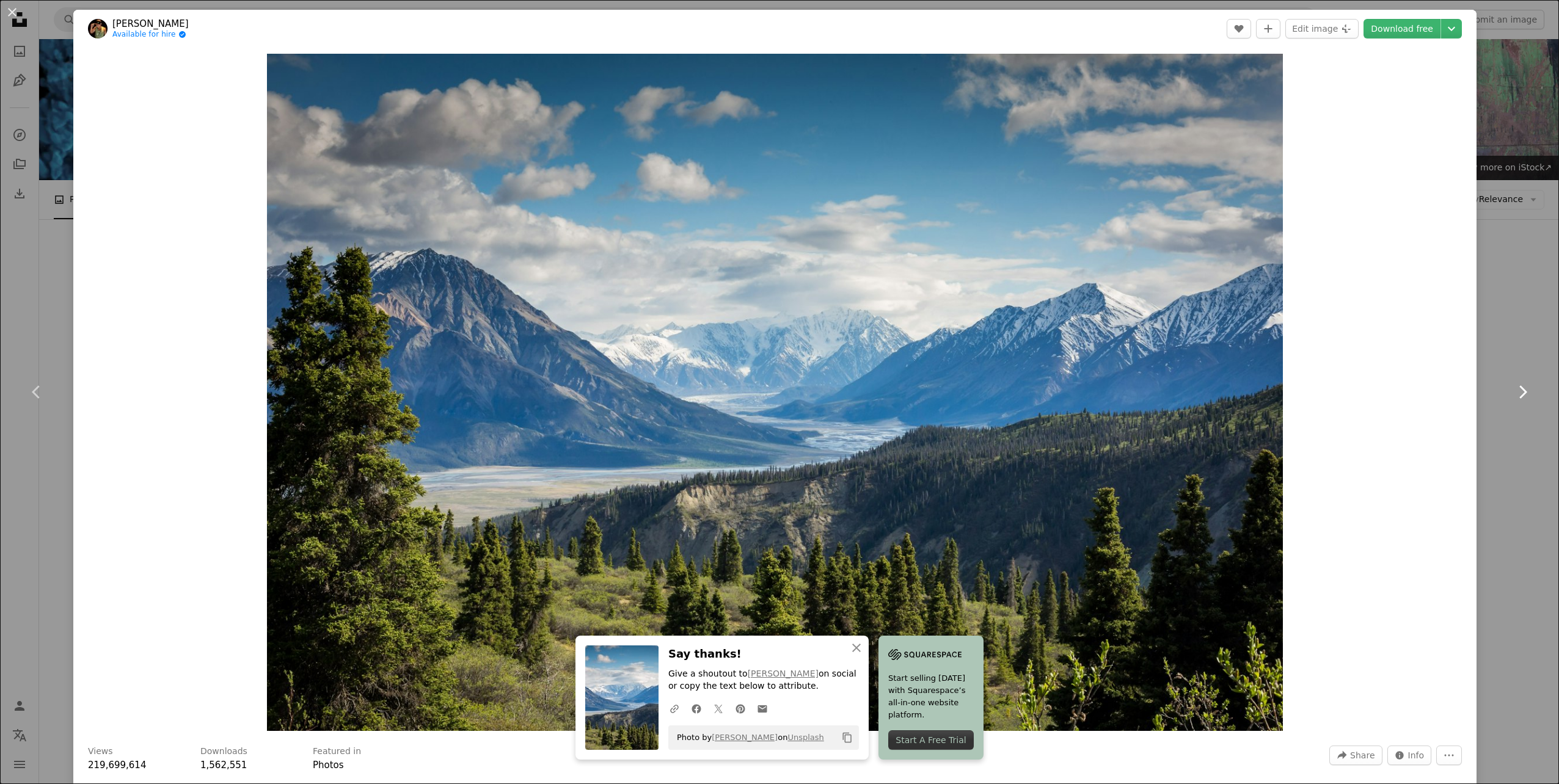
click at [1514, 384] on icon "Chevron right" at bounding box center [1523, 392] width 20 height 20
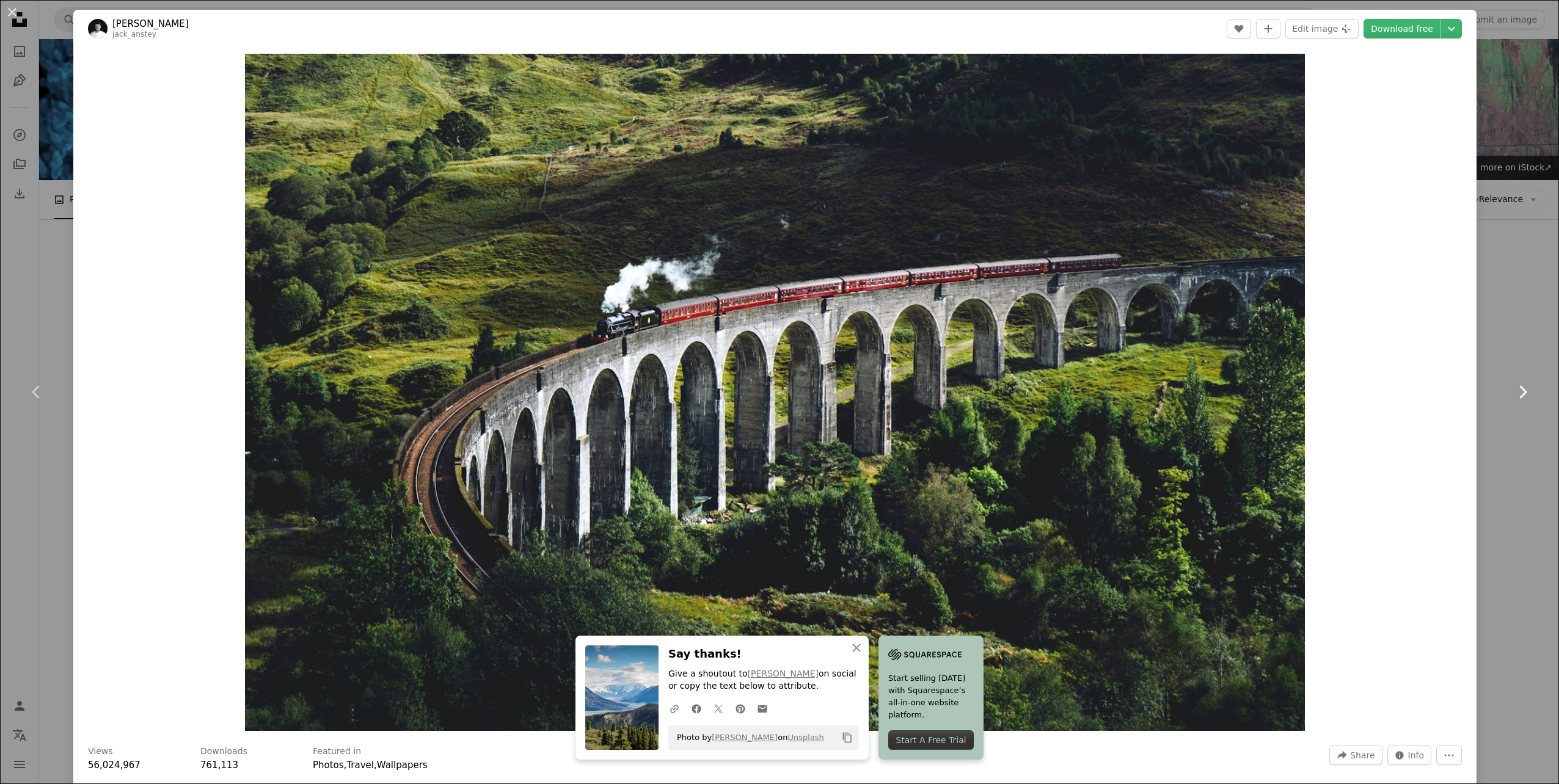
click at [1514, 384] on icon "Chevron right" at bounding box center [1523, 392] width 20 height 20
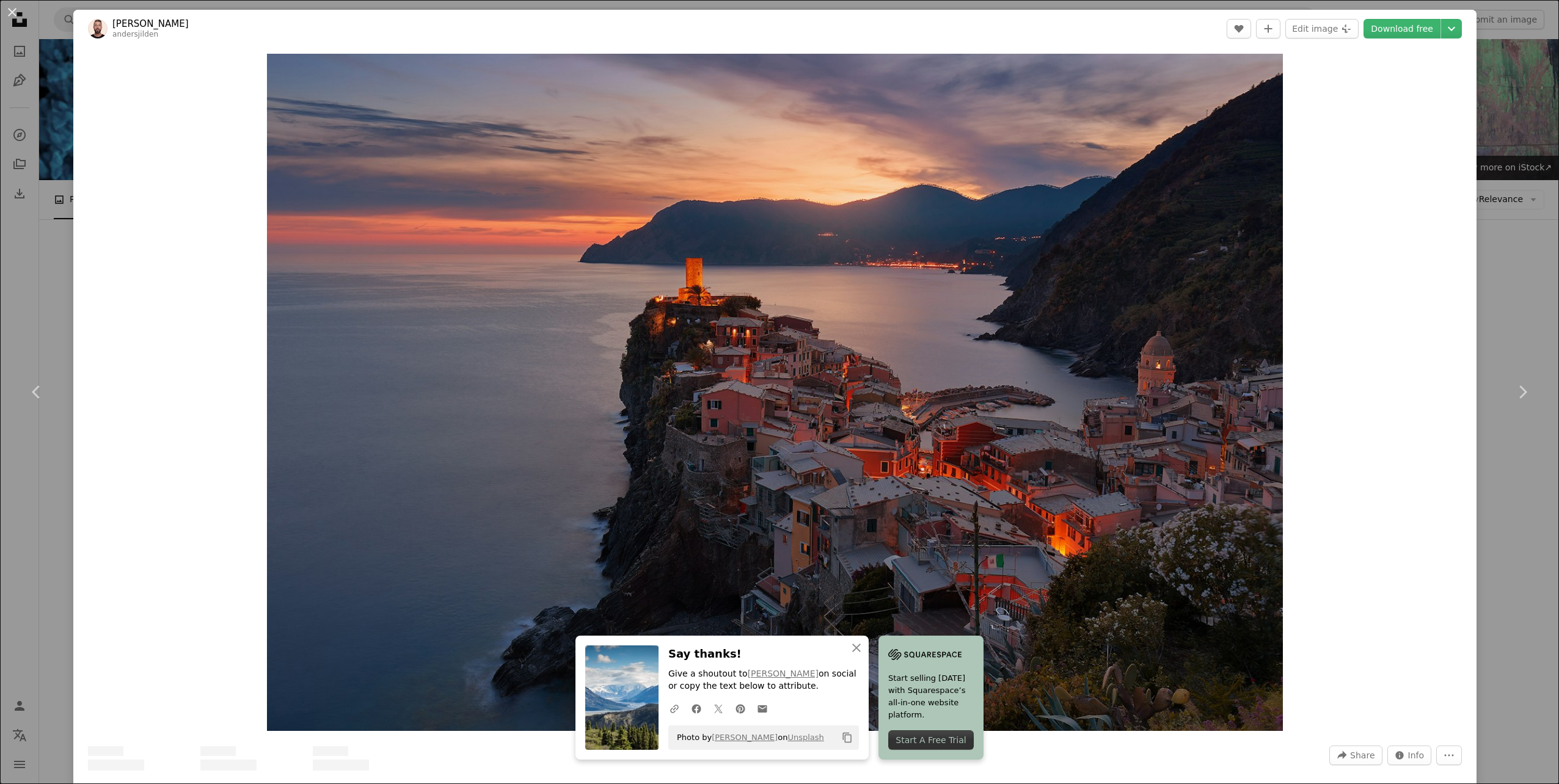
click at [1493, 469] on div "An X shape Chevron left Chevron right [PERSON_NAME] A heart A plus sign Edit im…" at bounding box center [779, 392] width 1559 height 784
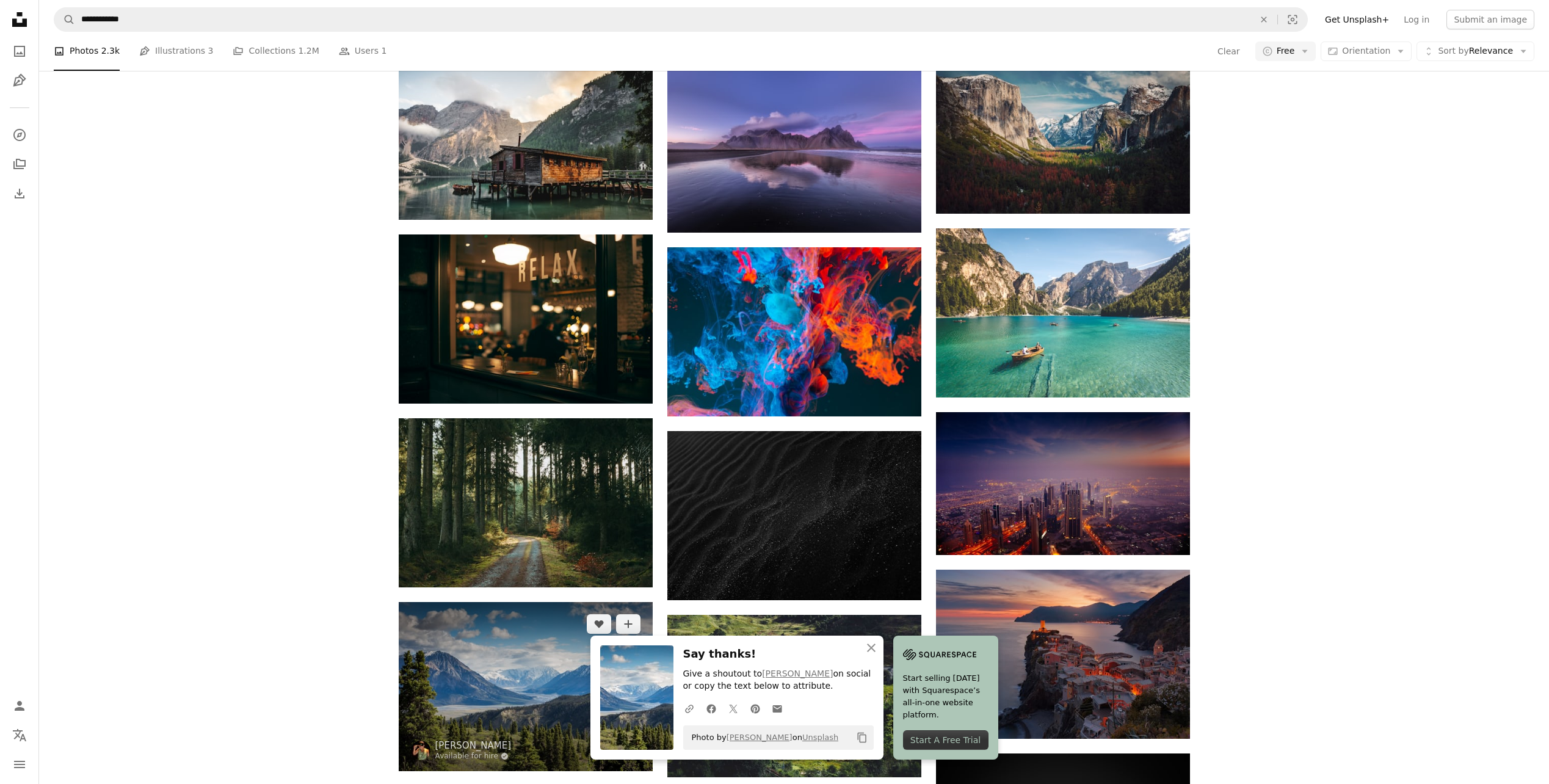
scroll to position [1038, 0]
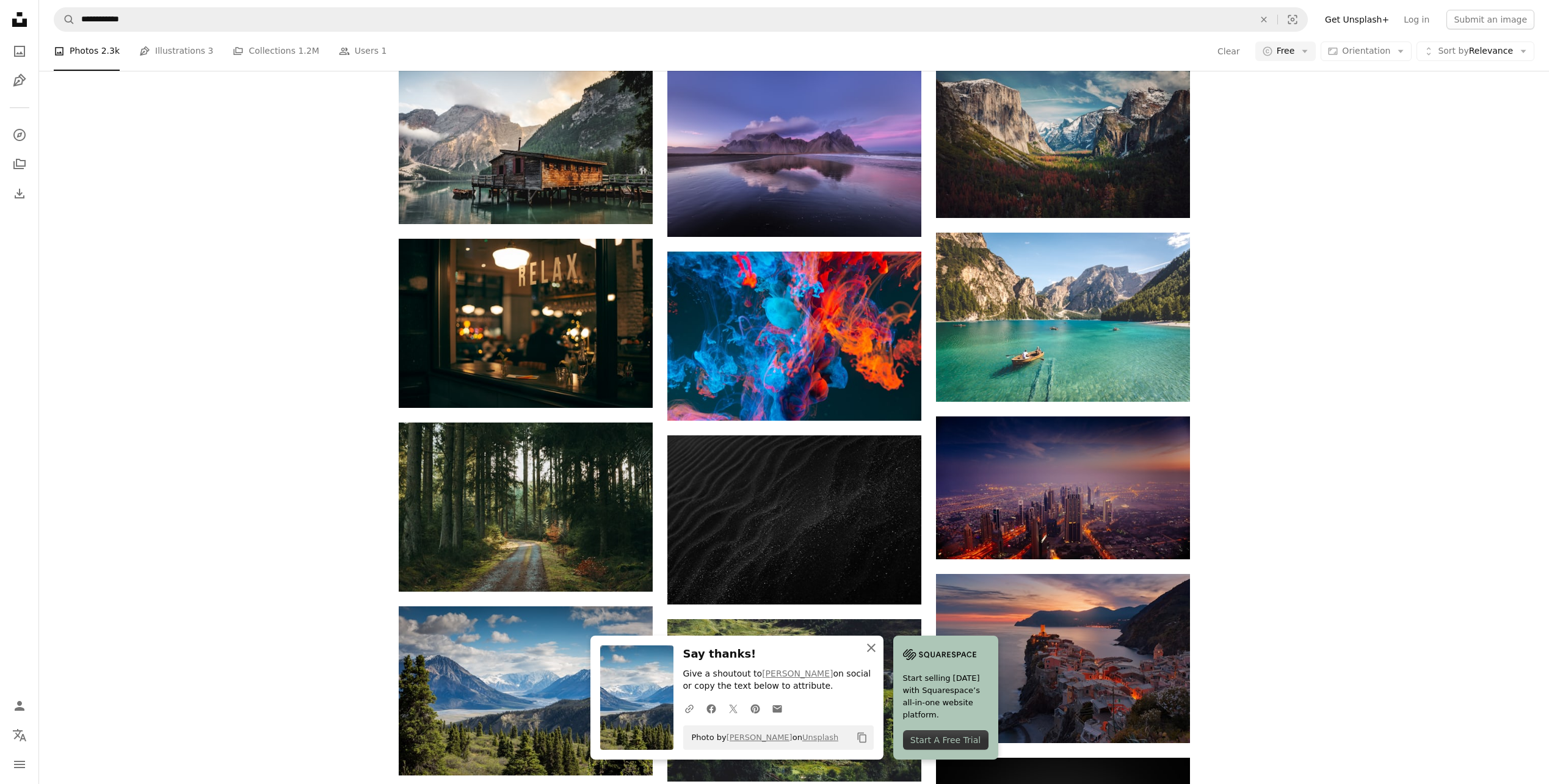
click at [875, 651] on icon "button" at bounding box center [871, 647] width 8 height 8
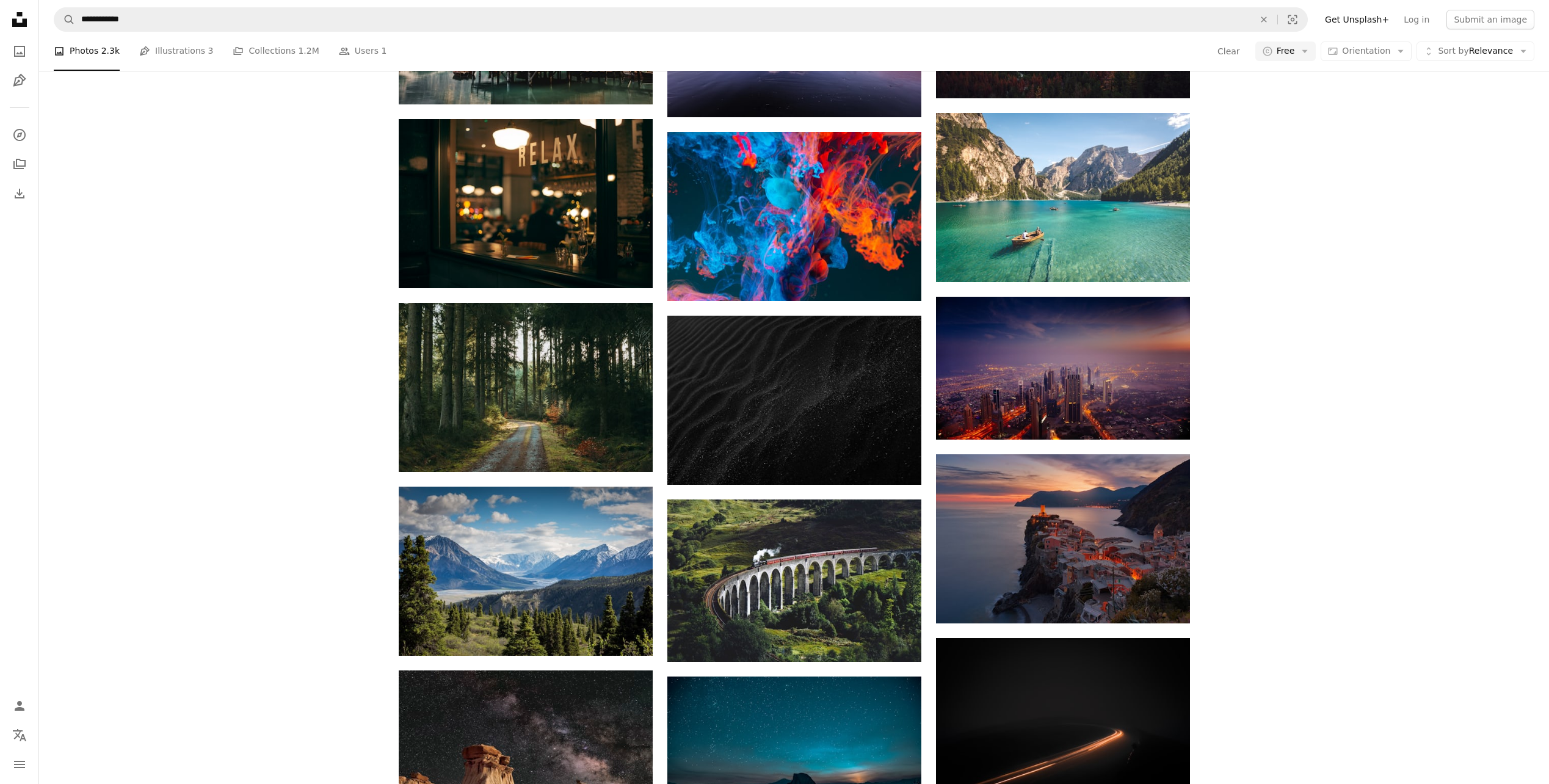
scroll to position [1160, 0]
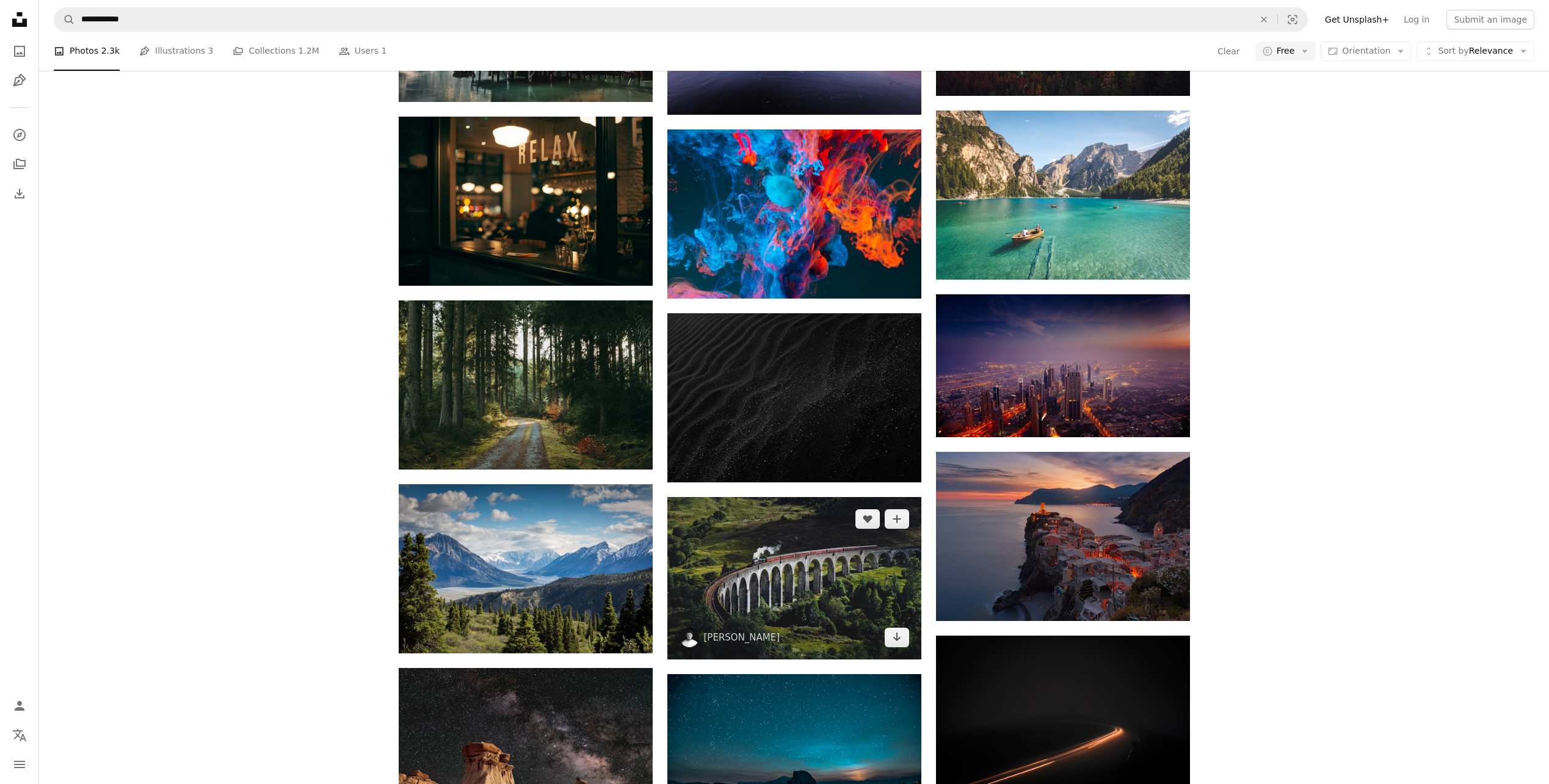
click at [834, 497] on img at bounding box center [794, 578] width 254 height 162
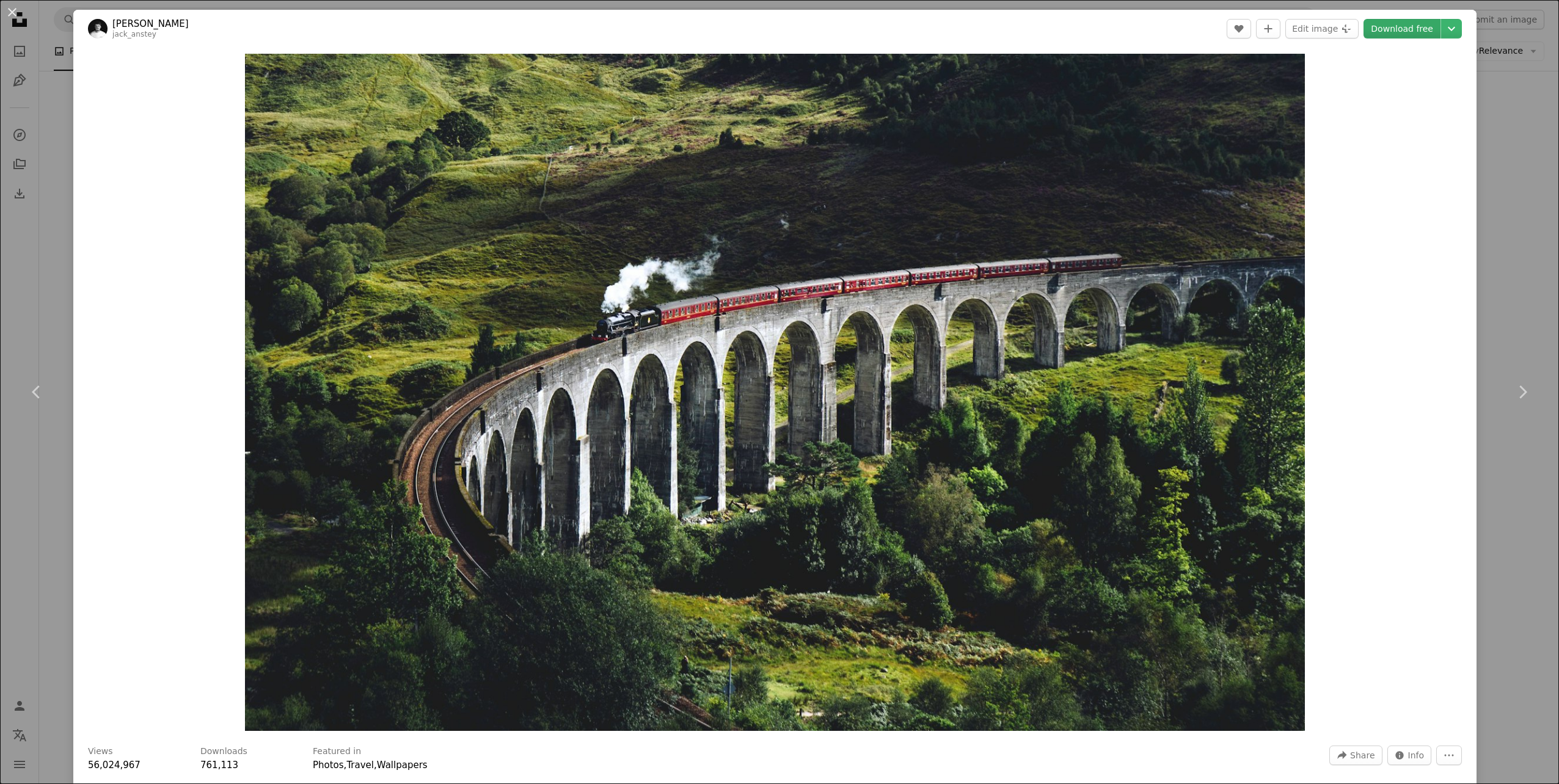
click at [1404, 31] on link "Download free" at bounding box center [1401, 29] width 77 height 20
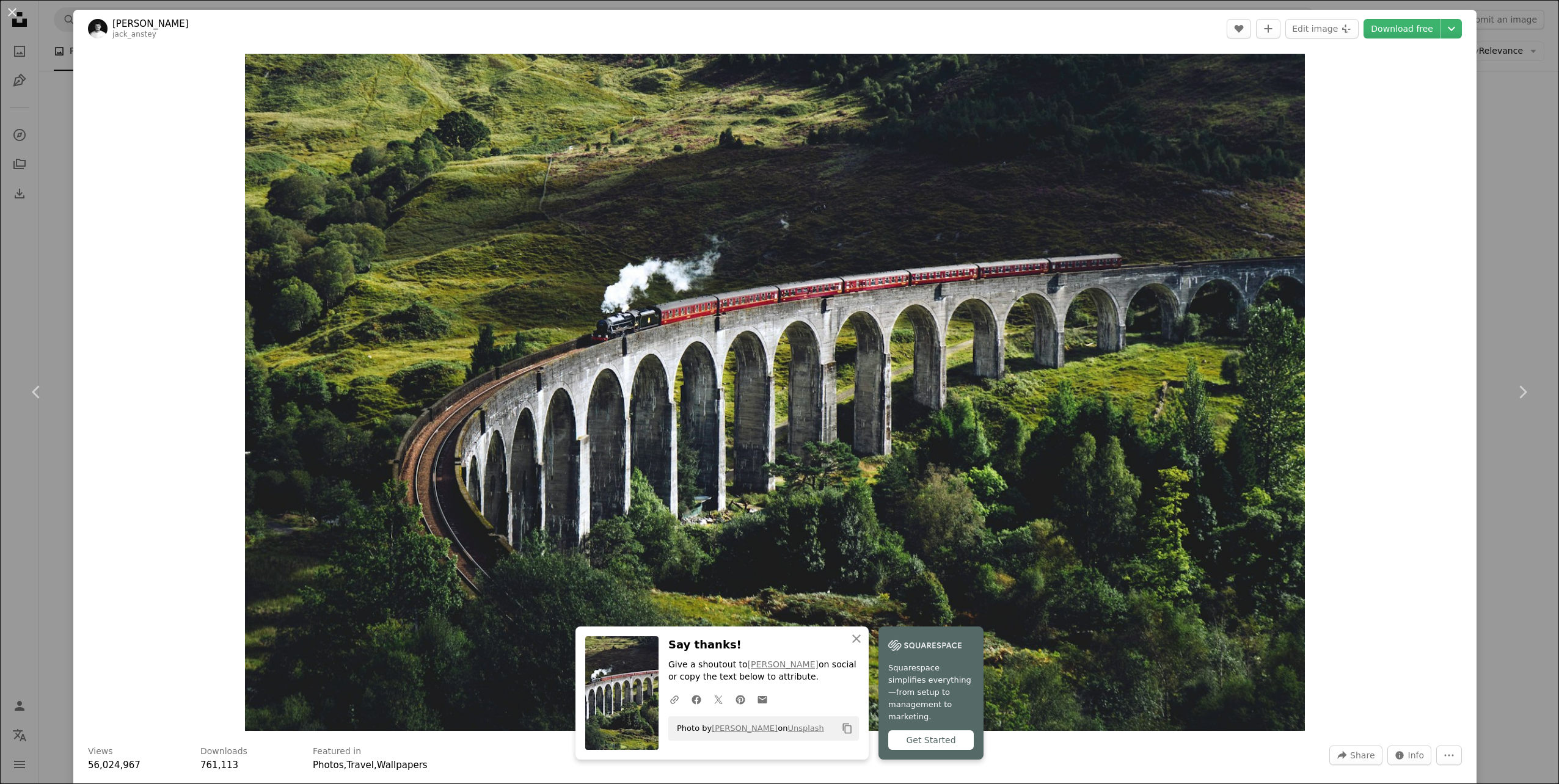
click at [1495, 315] on div "An X shape Chevron left Chevron right [PERSON_NAME] jack_anstey A heart A plus …" at bounding box center [779, 392] width 1559 height 784
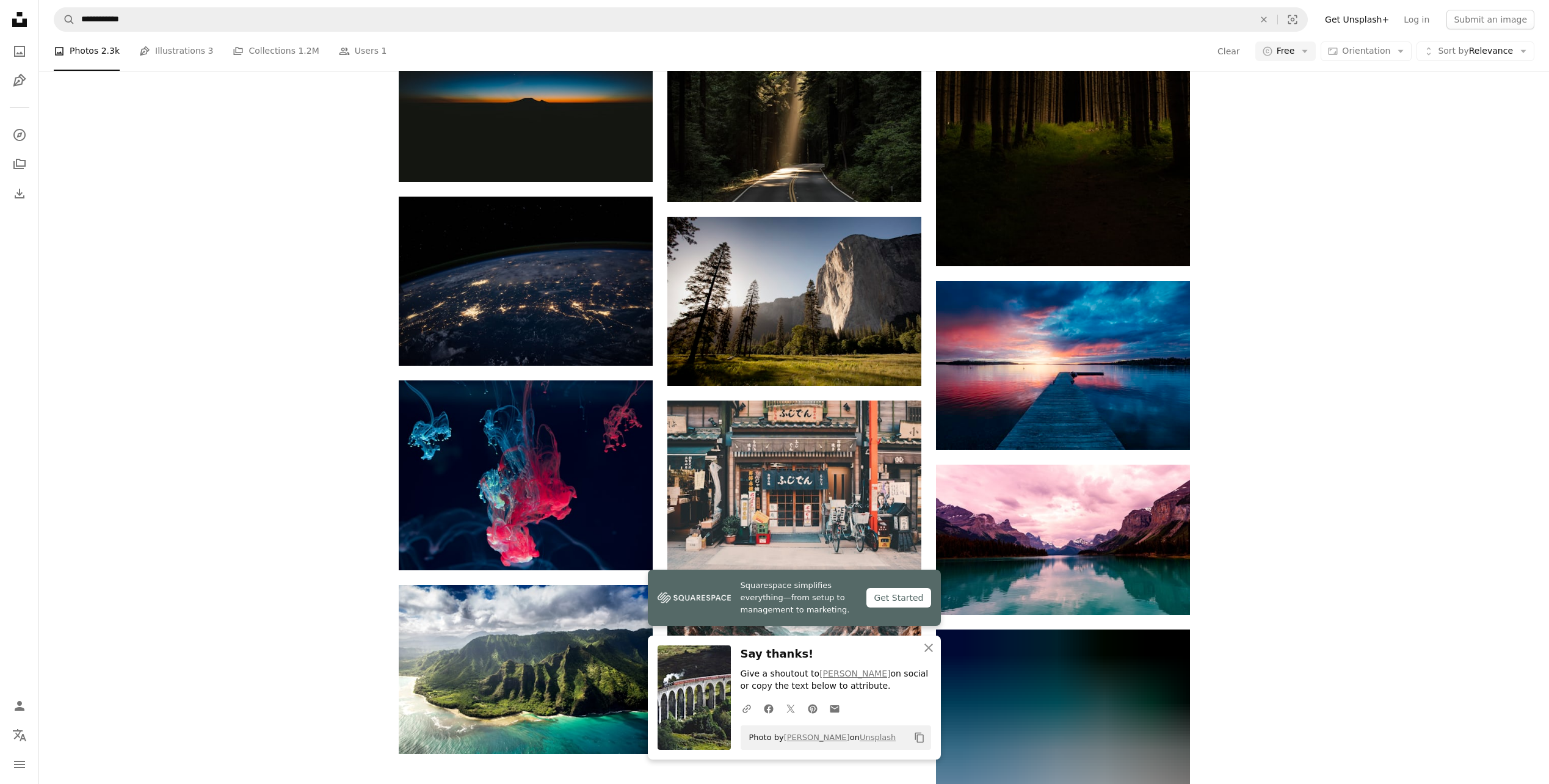
scroll to position [2358, 0]
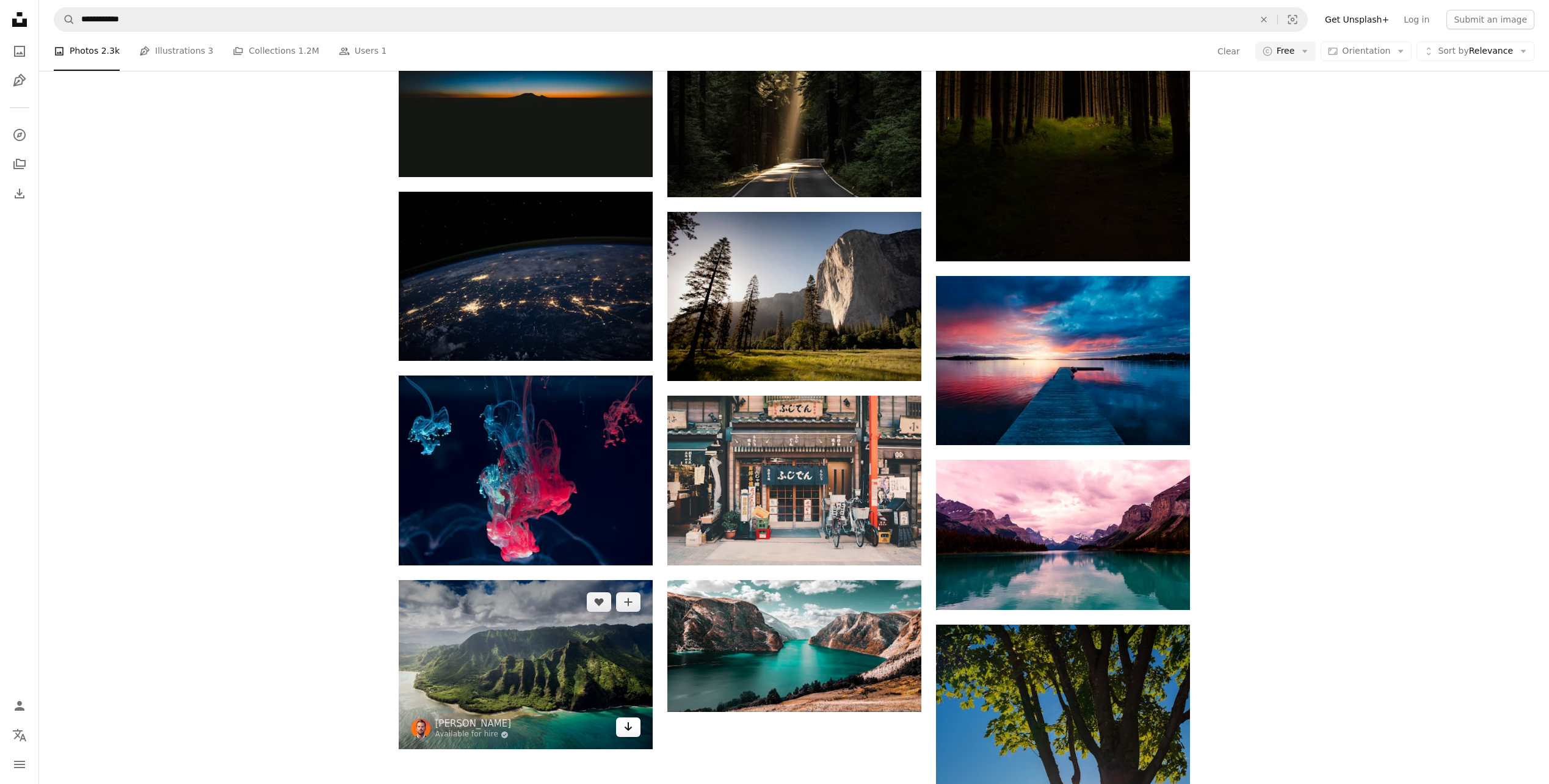
click at [633, 719] on icon "Arrow pointing down" at bounding box center [628, 726] width 10 height 14
